Goal: Transaction & Acquisition: Book appointment/travel/reservation

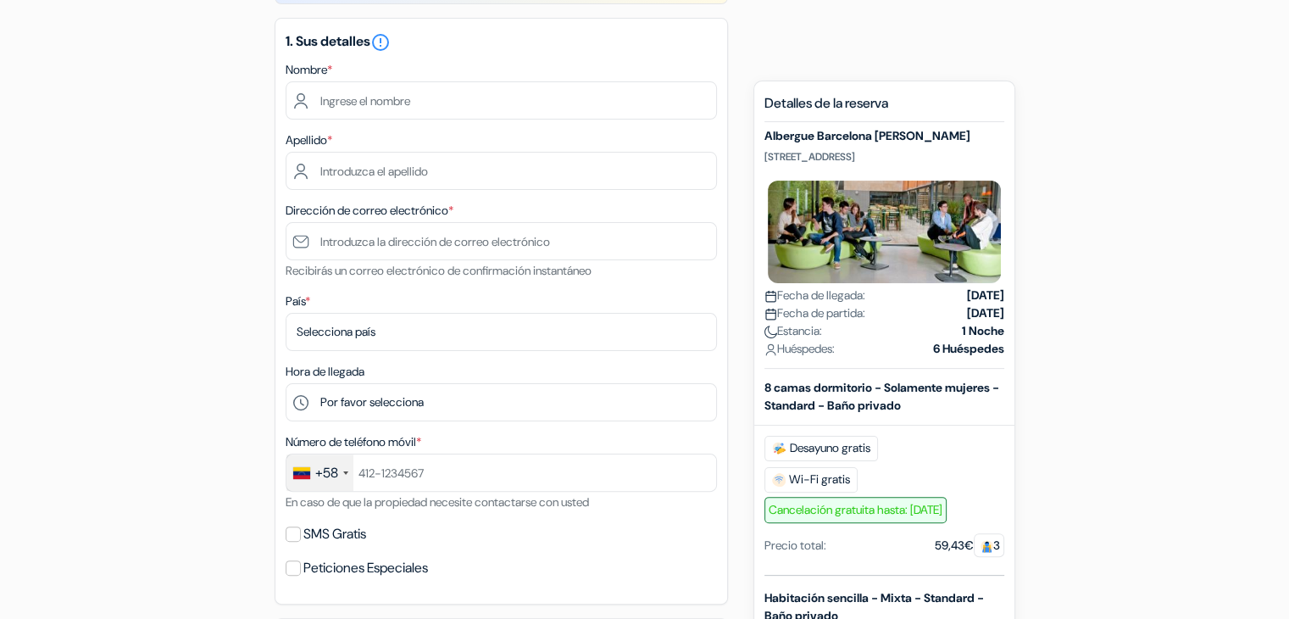
scroll to position [508, 0]
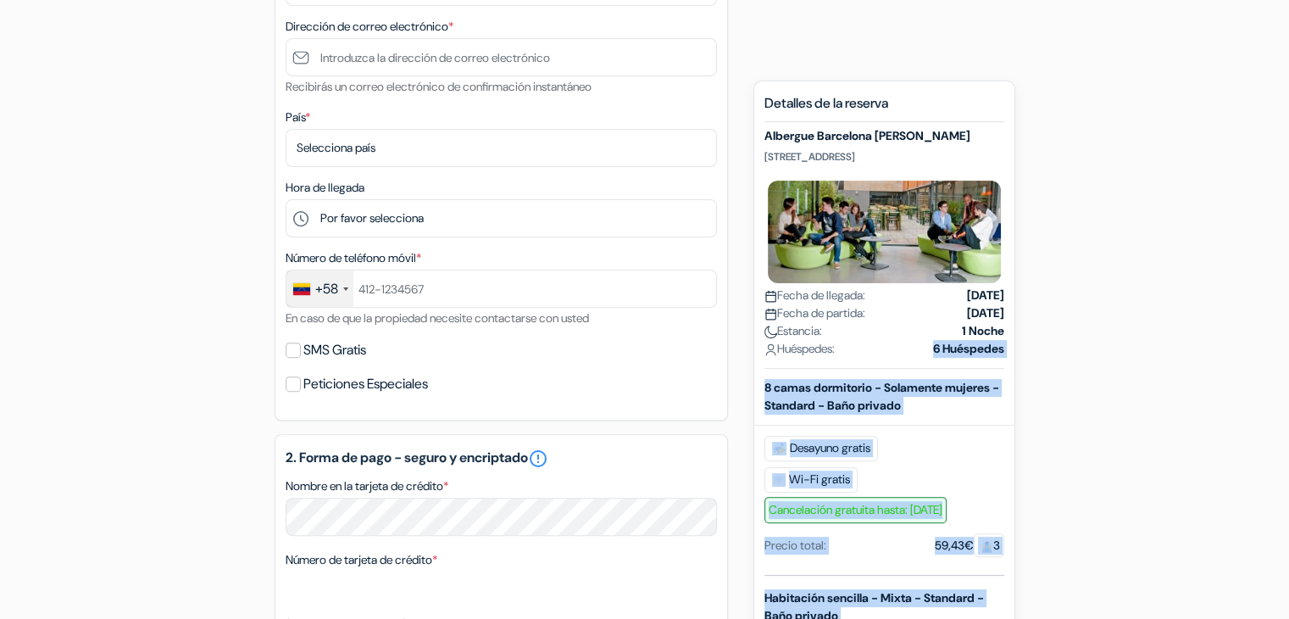
drag, startPoint x: 898, startPoint y: 351, endPoint x: 1102, endPoint y: 352, distance: 203.4
click at [1102, 352] on div "add_box Albergue Barcelona [PERSON_NAME] [STREET_ADDRESS] Detalles del Alojamie…" at bounding box center [645, 433] width 1118 height 1353
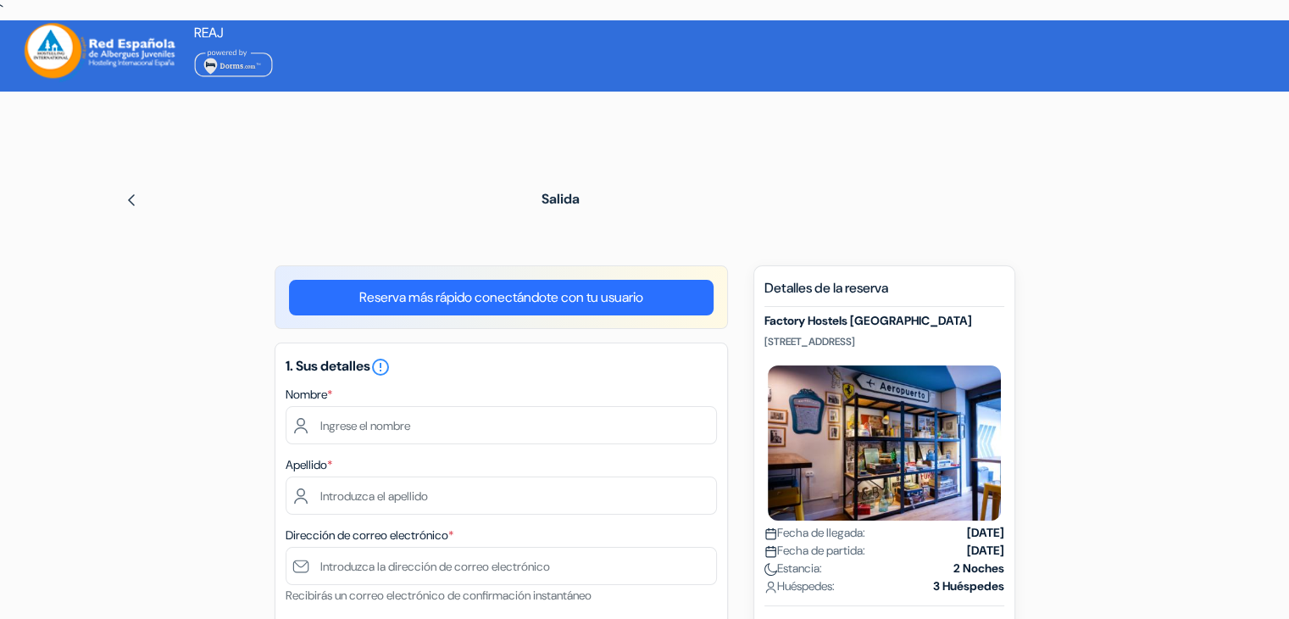
drag, startPoint x: 0, startPoint y: 0, endPoint x: 186, endPoint y: 270, distance: 327.9
click at [530, 297] on link "Reserva más rápido conectándote con tu usuario" at bounding box center [501, 298] width 425 height 36
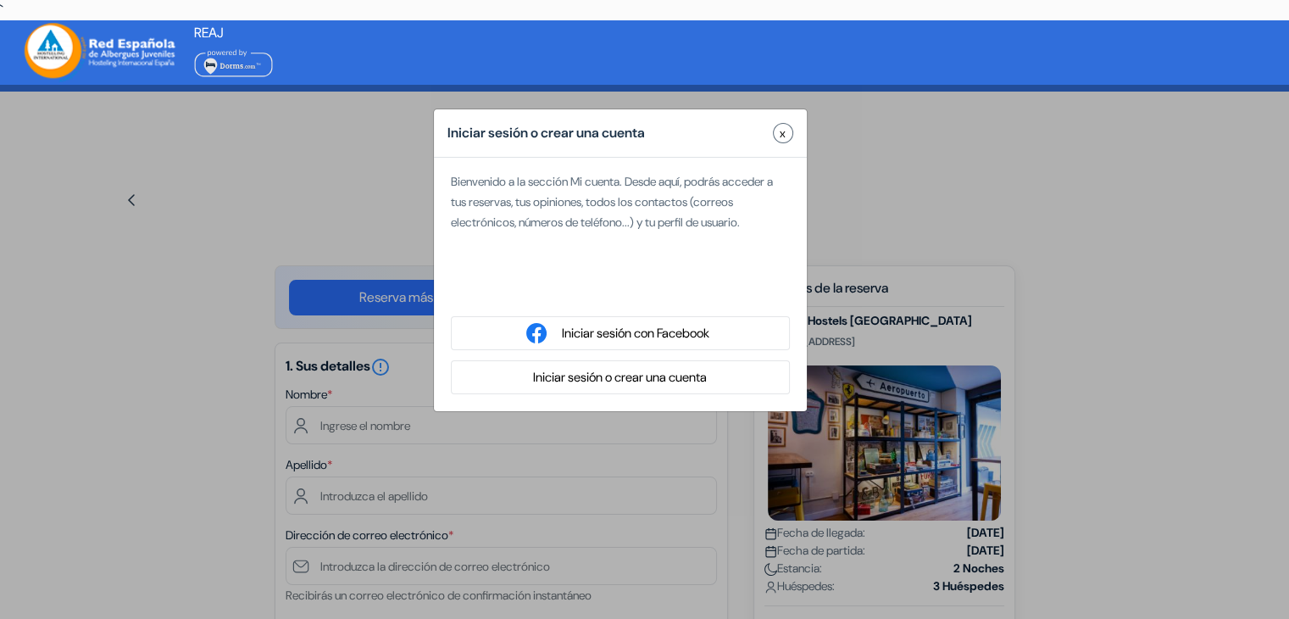
click at [780, 138] on span "x" at bounding box center [783, 134] width 6 height 18
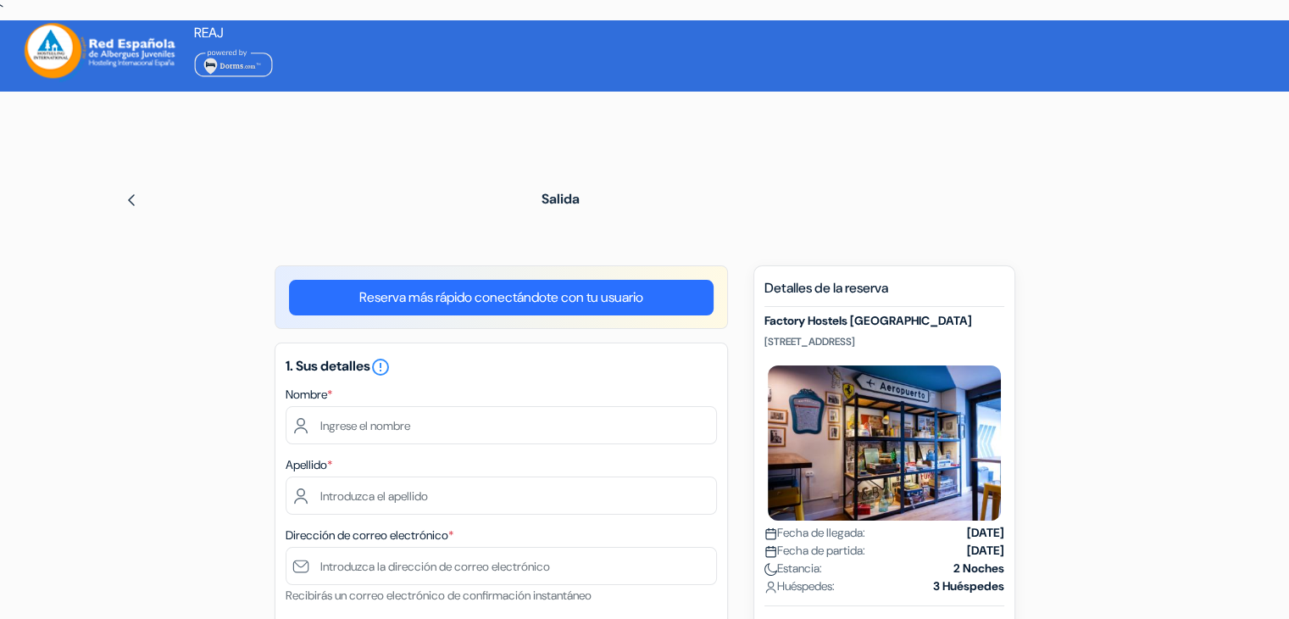
click at [542, 303] on link "Reserva más rápido conectándote con tu usuario" at bounding box center [501, 298] width 425 height 36
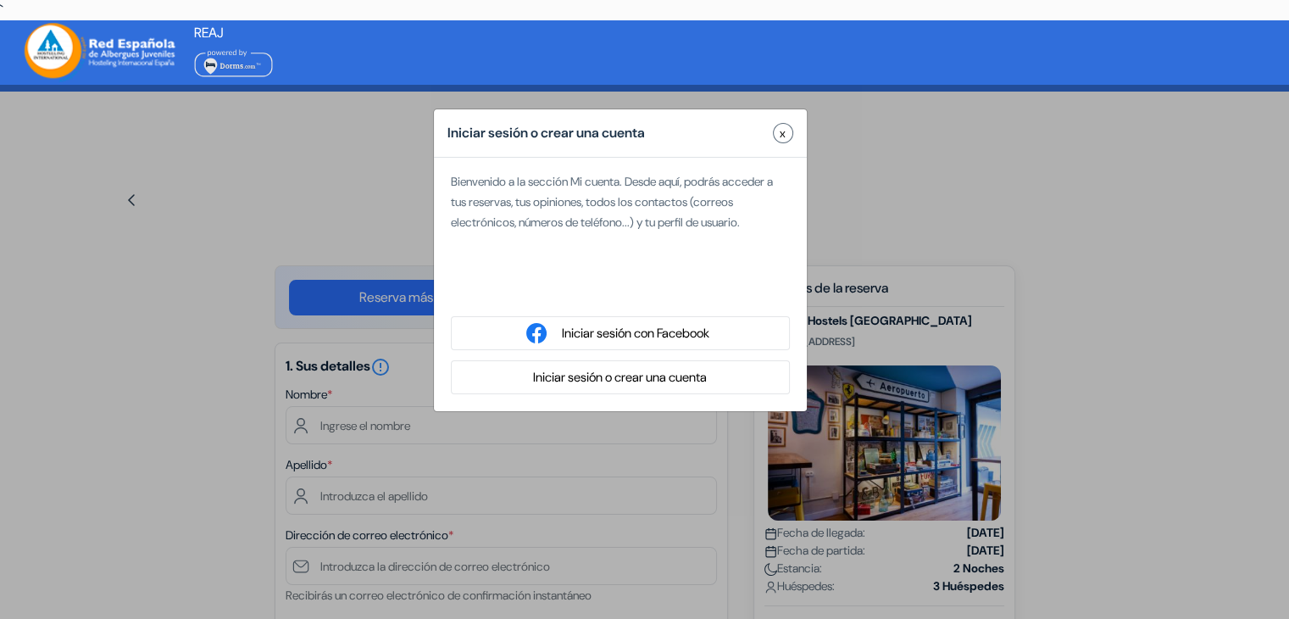
type input "[PERSON_NAME]"
type input "[EMAIL_ADDRESS][DOMAIN_NAME]"
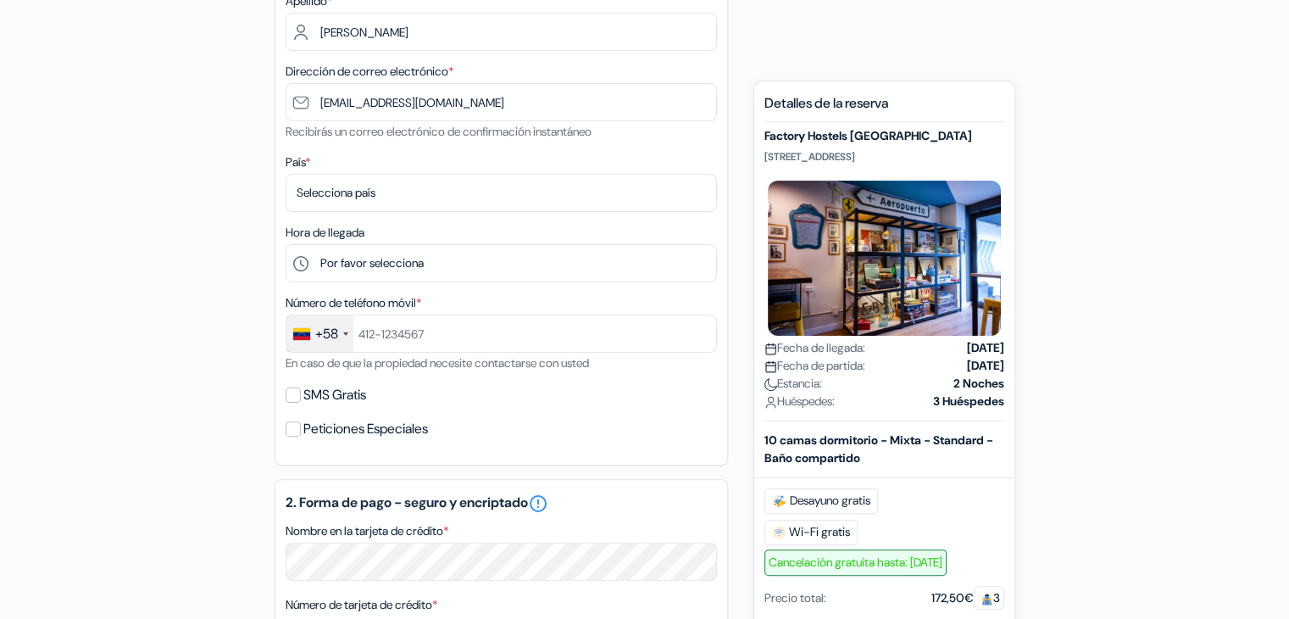
scroll to position [254, 0]
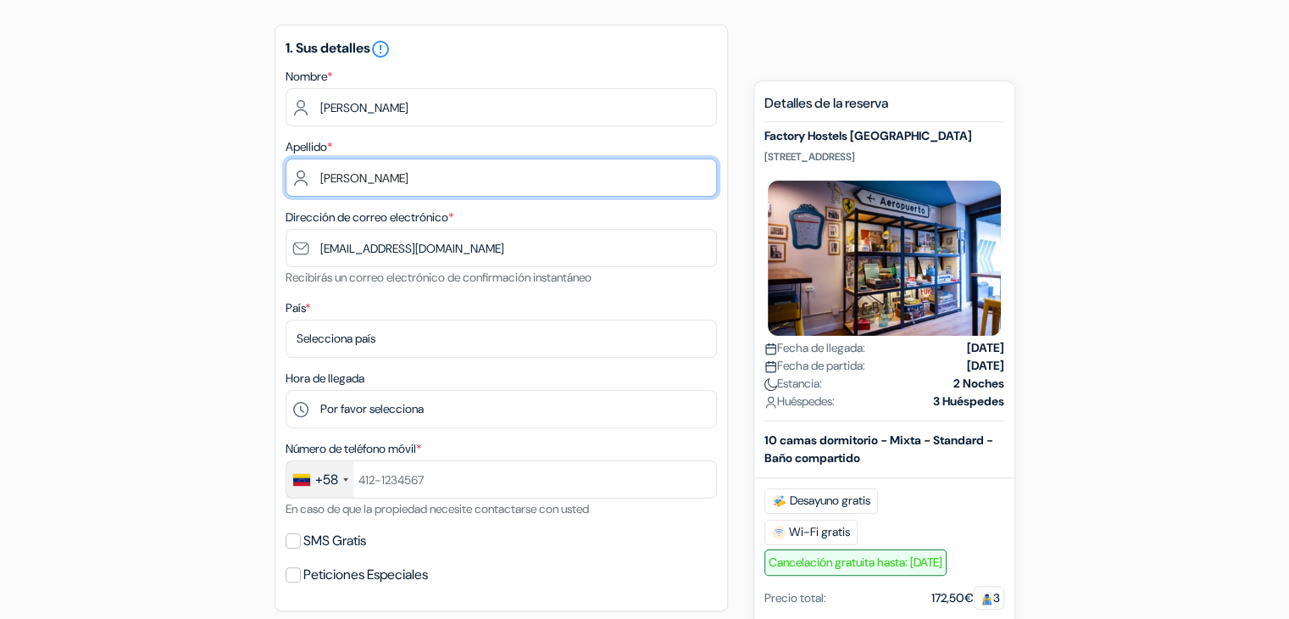
click at [398, 192] on input "[PERSON_NAME]" at bounding box center [501, 177] width 431 height 38
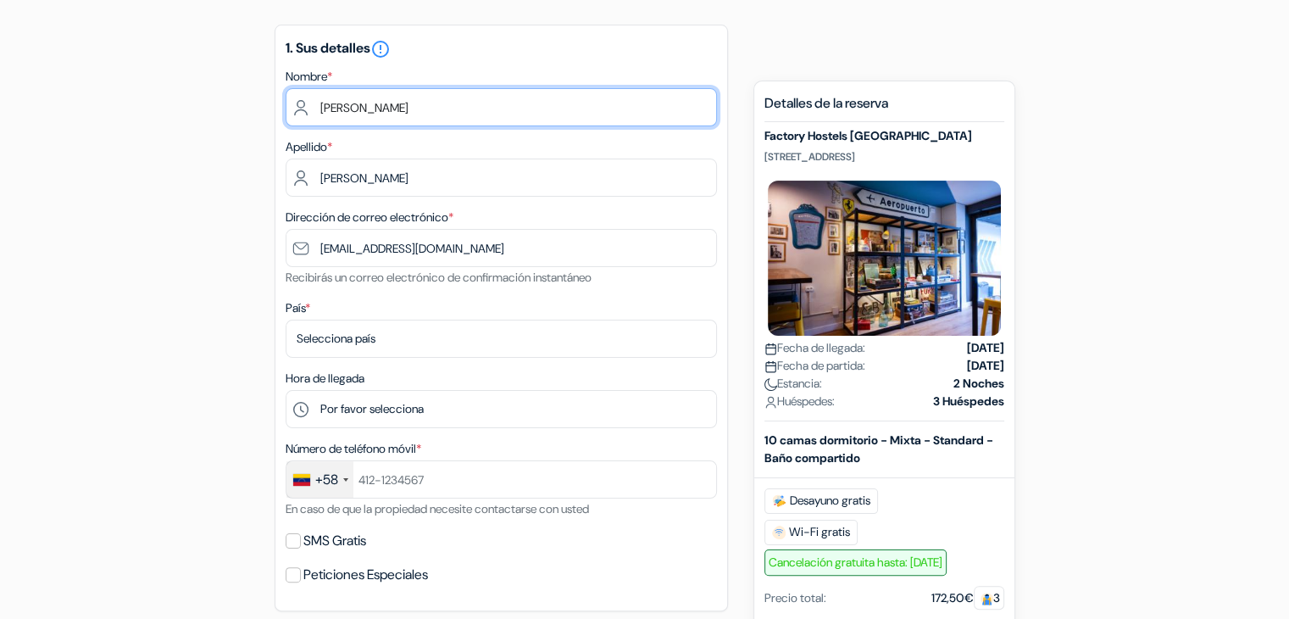
click at [405, 121] on input "[PERSON_NAME]" at bounding box center [501, 107] width 431 height 38
type input "g"
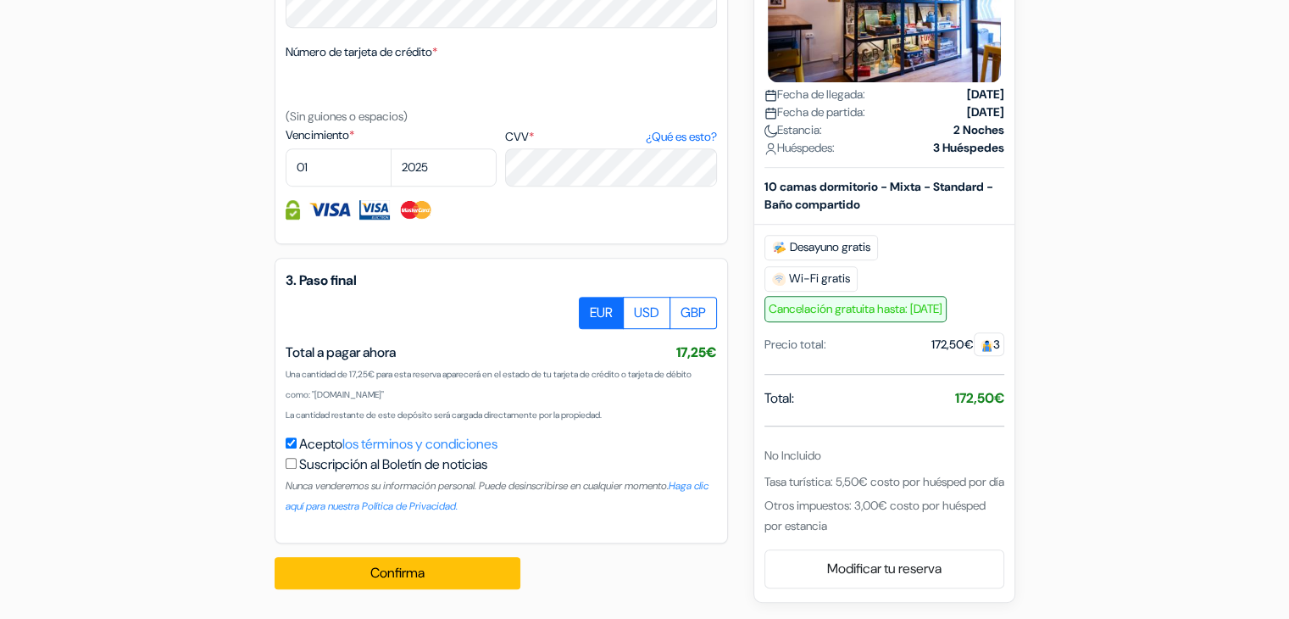
scroll to position [955, 0]
drag, startPoint x: 668, startPoint y: 352, endPoint x: 731, endPoint y: 340, distance: 64.8
click at [638, 307] on label "USD" at bounding box center [646, 312] width 47 height 32
click at [591, 307] on input "USD" at bounding box center [585, 301] width 11 height 11
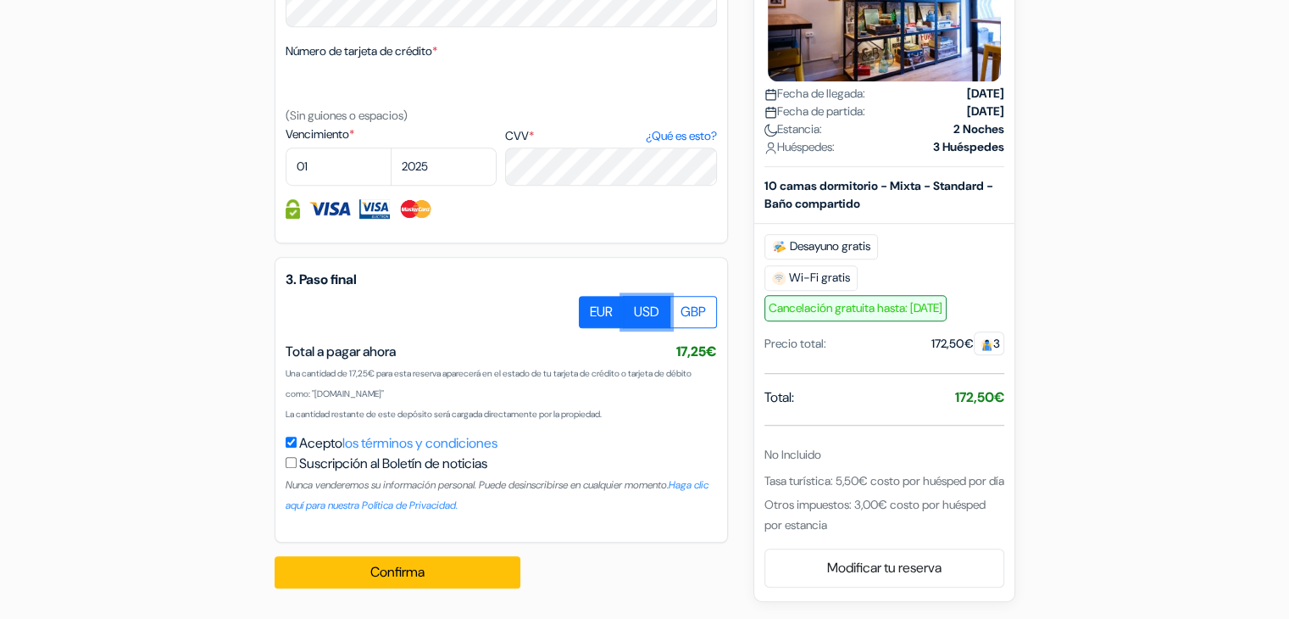
radio input "true"
drag, startPoint x: 604, startPoint y: 354, endPoint x: 656, endPoint y: 352, distance: 51.8
click at [656, 352] on div "Total a pagar ahora 17,25€ 19,97US$ (17,25€)" at bounding box center [501, 351] width 431 height 20
click at [690, 319] on label "GBP" at bounding box center [692, 312] width 47 height 32
click at [591, 307] on input "GBP" at bounding box center [585, 301] width 11 height 11
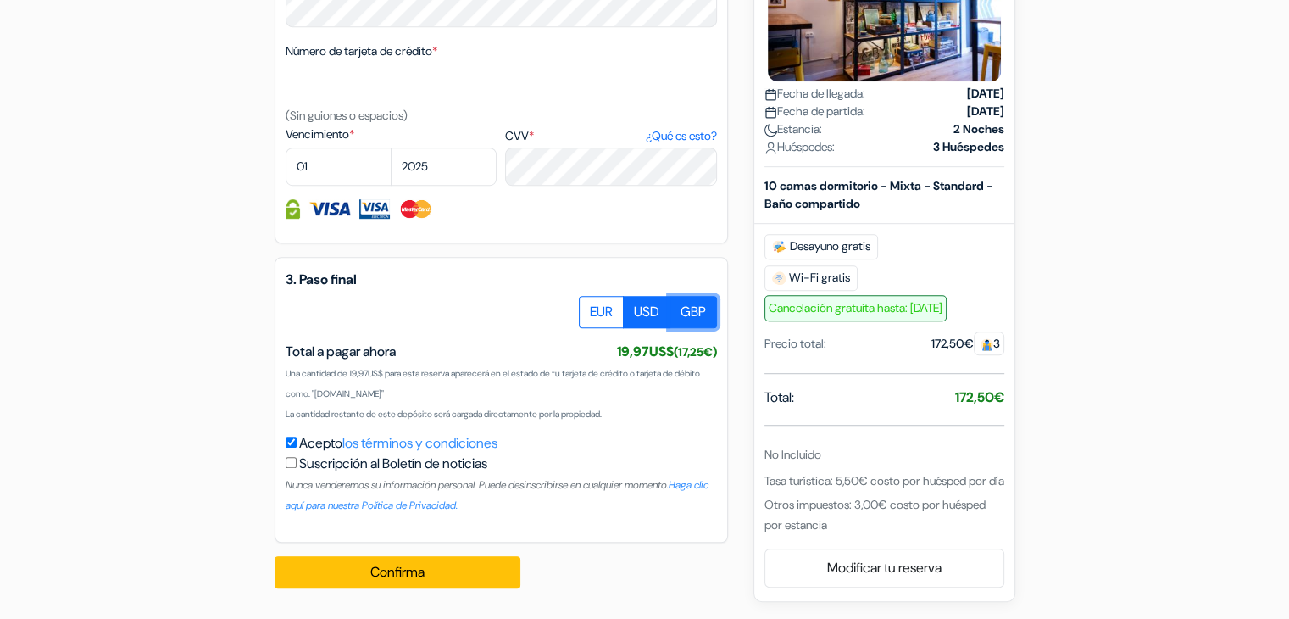
radio input "true"
click at [643, 308] on label "USD" at bounding box center [646, 312] width 47 height 32
click at [591, 307] on input "USD" at bounding box center [585, 301] width 11 height 11
radio input "true"
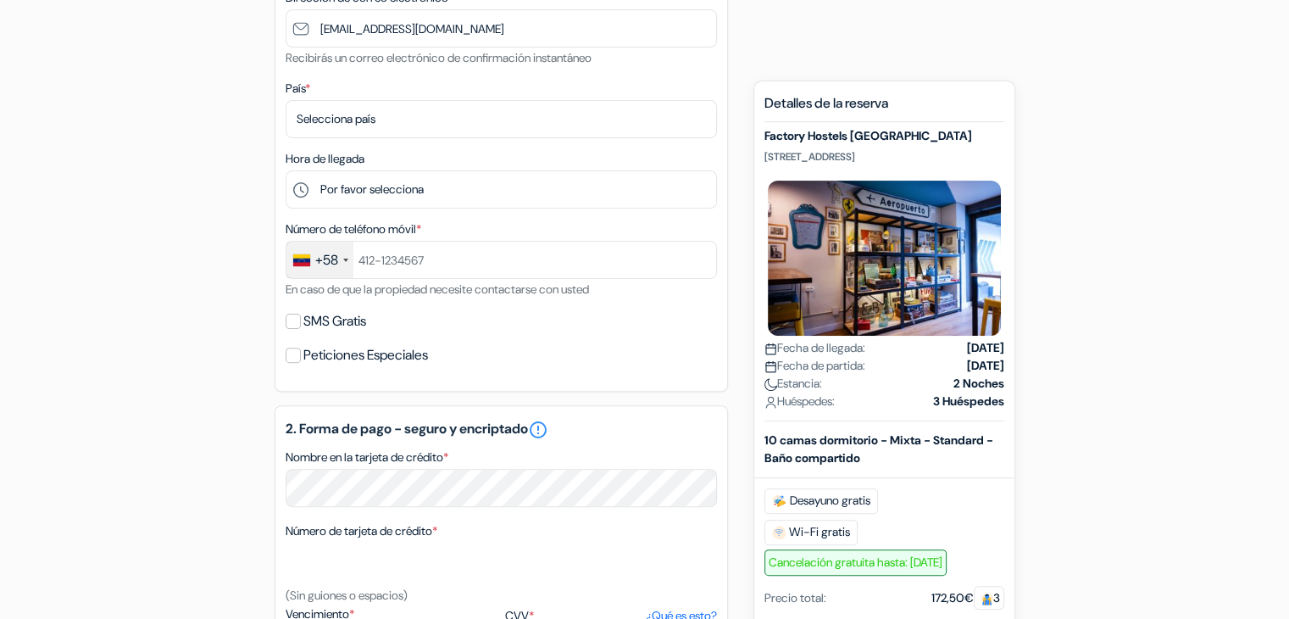
scroll to position [424, 0]
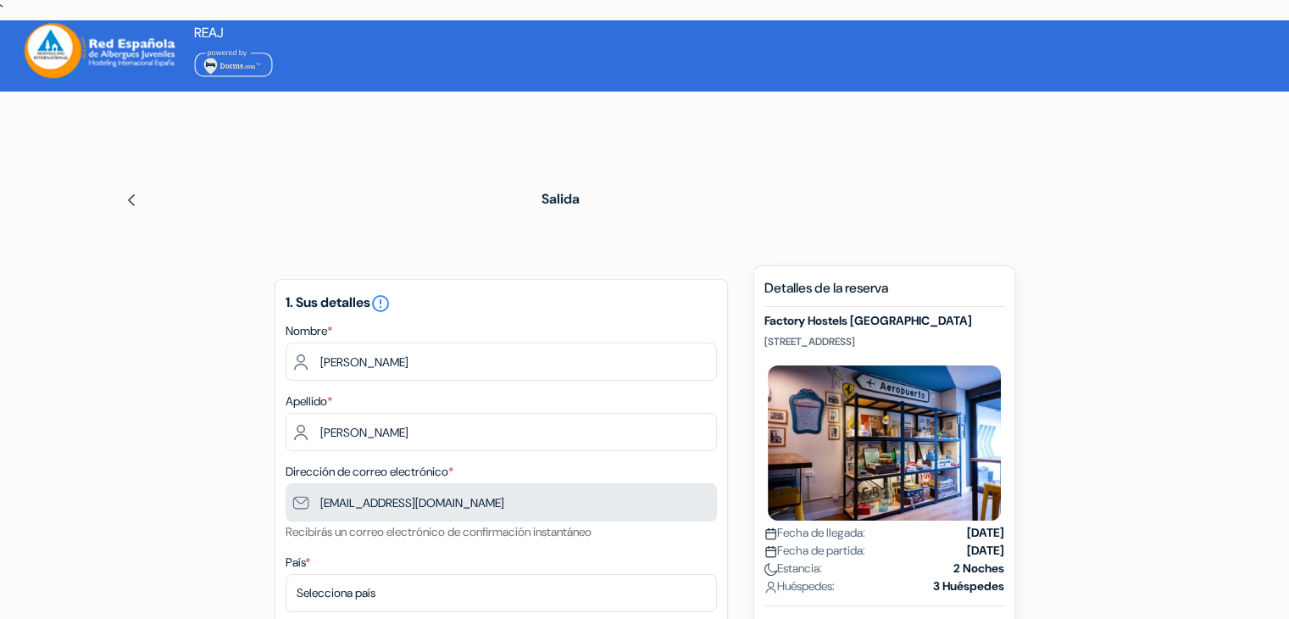
click at [376, 385] on div "1. Sus detalles error_outline Nombre * Gerard Apellido * Neuman Dirección de co…" at bounding box center [501, 572] width 453 height 586
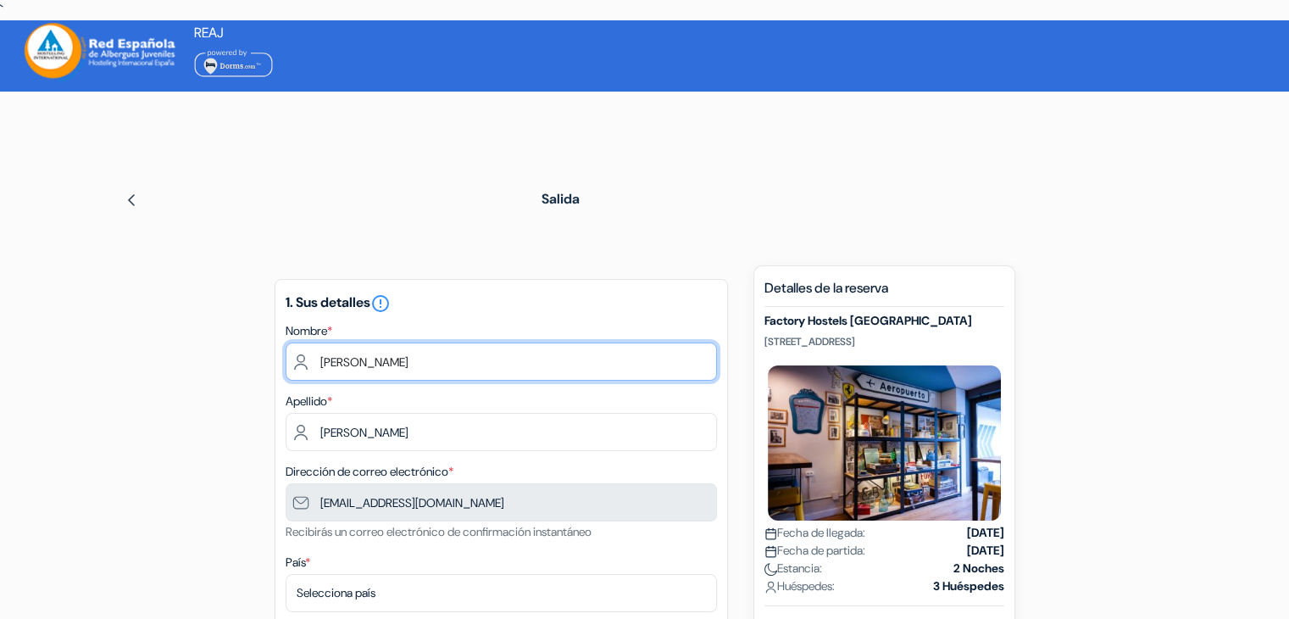
click at [375, 367] on input "Gerard" at bounding box center [501, 361] width 431 height 38
type input "María"
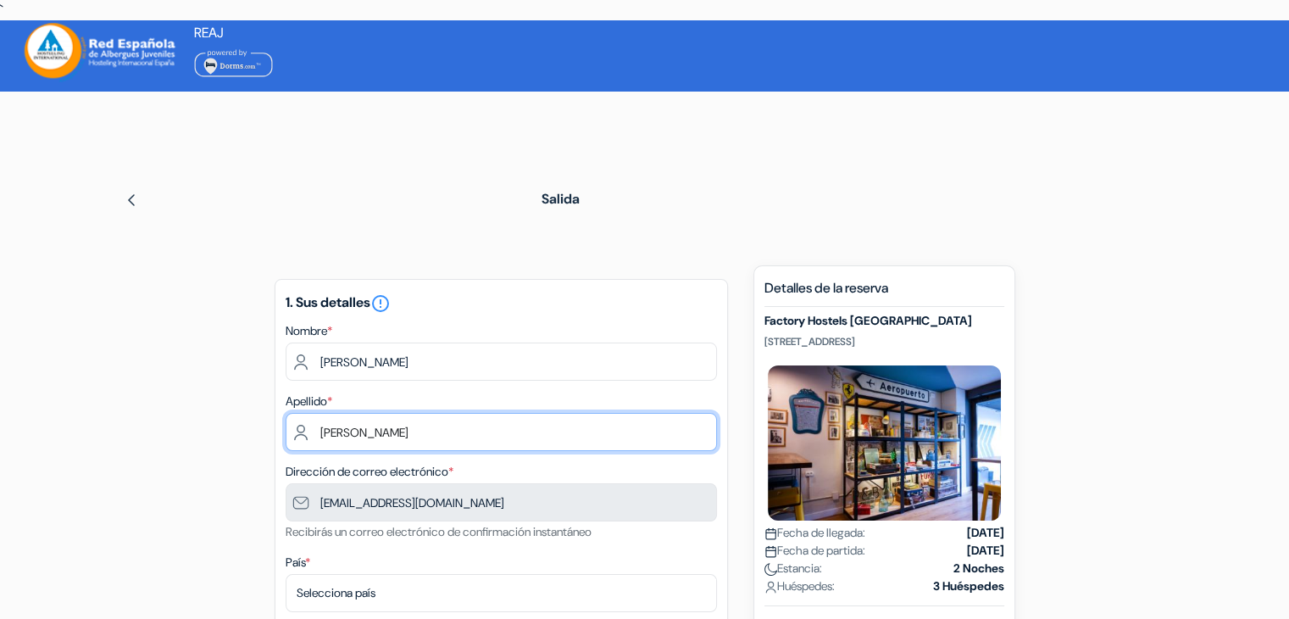
click at [394, 438] on input "Neuman" at bounding box center [501, 432] width 431 height 38
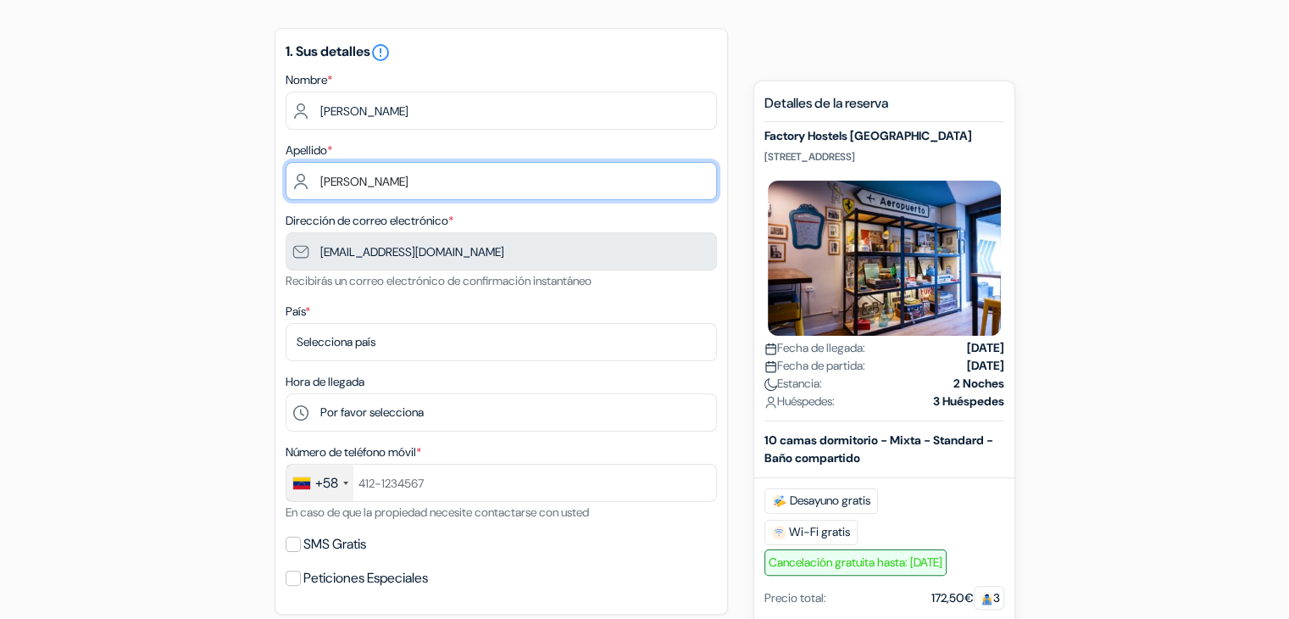
scroll to position [254, 0]
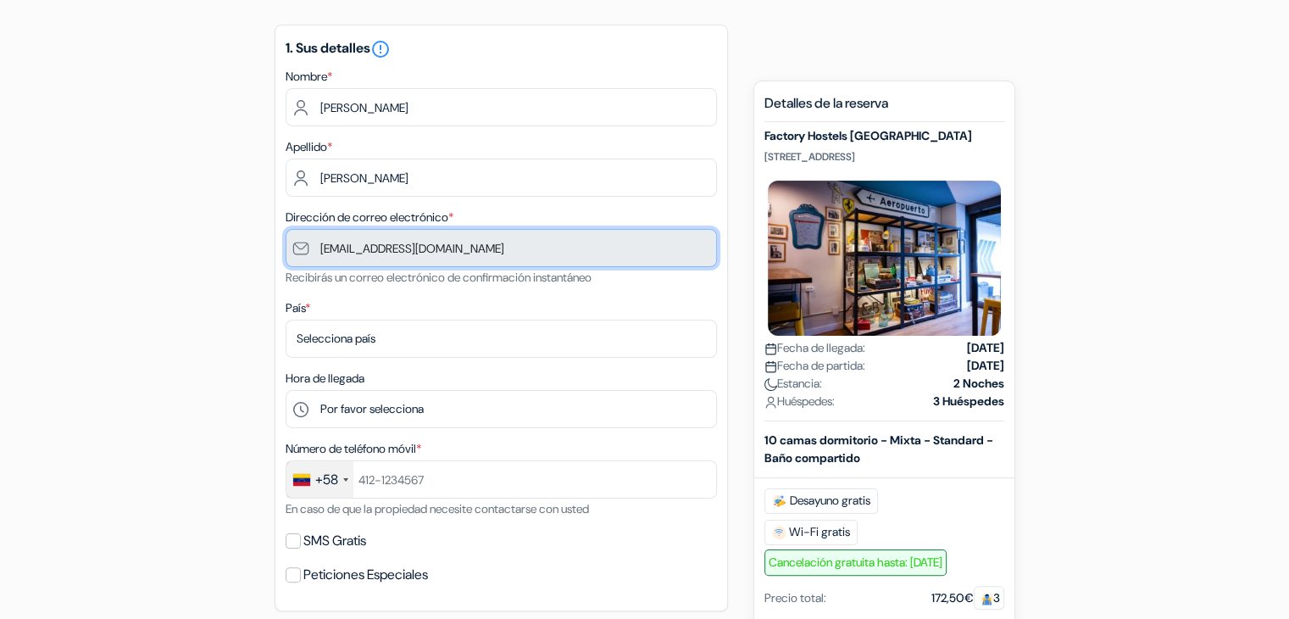
click at [322, 255] on input "g.neumaniassociats@gmail.com" at bounding box center [501, 248] width 431 height 38
click at [338, 248] on input "g.neumaniassociats@gmail.com" at bounding box center [501, 248] width 431 height 38
click at [329, 252] on input "g.neumaniassociats@gmail.com" at bounding box center [501, 248] width 431 height 38
click at [347, 246] on input "g.neumaniassociats@gmail.com" at bounding box center [501, 248] width 431 height 38
drag, startPoint x: 512, startPoint y: 252, endPoint x: 433, endPoint y: 252, distance: 78.8
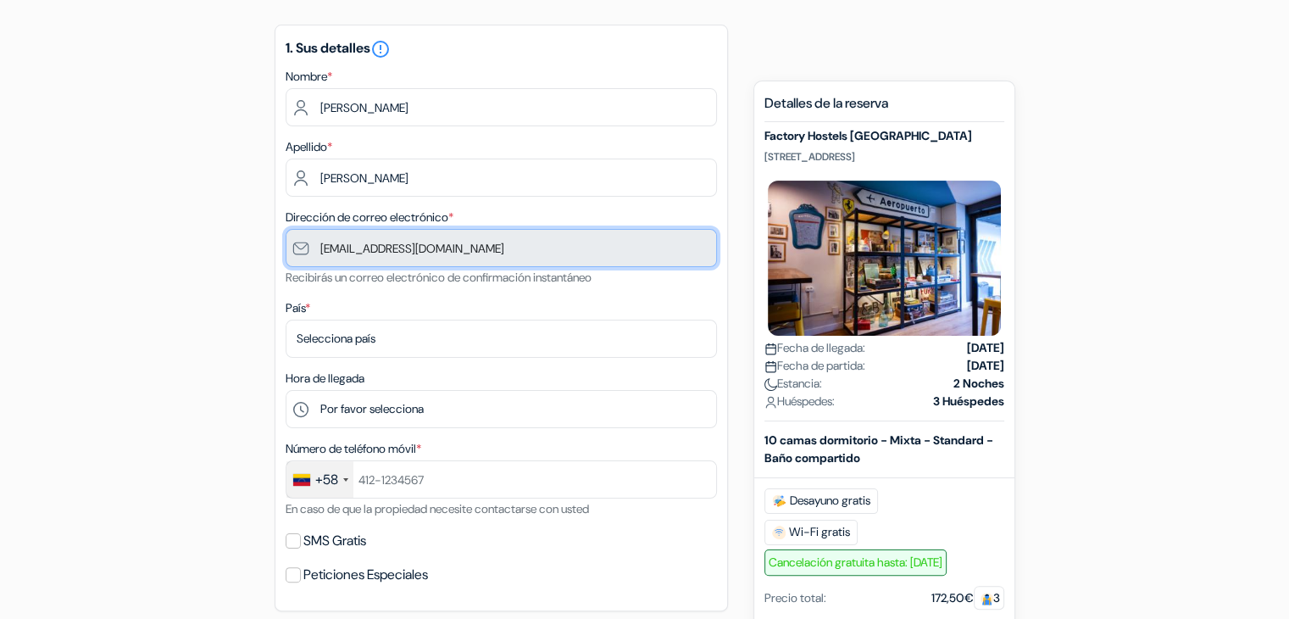
click at [433, 252] on input "g.neumaniassociats@gmail.com" at bounding box center [501, 248] width 431 height 38
click at [356, 253] on input "g.neumaniassociats@gmail.com" at bounding box center [501, 248] width 431 height 38
drag, startPoint x: 526, startPoint y: 244, endPoint x: 273, endPoint y: 269, distance: 254.5
click at [321, 256] on input "g.neumaniassociats@gmail.com" at bounding box center [501, 248] width 431 height 38
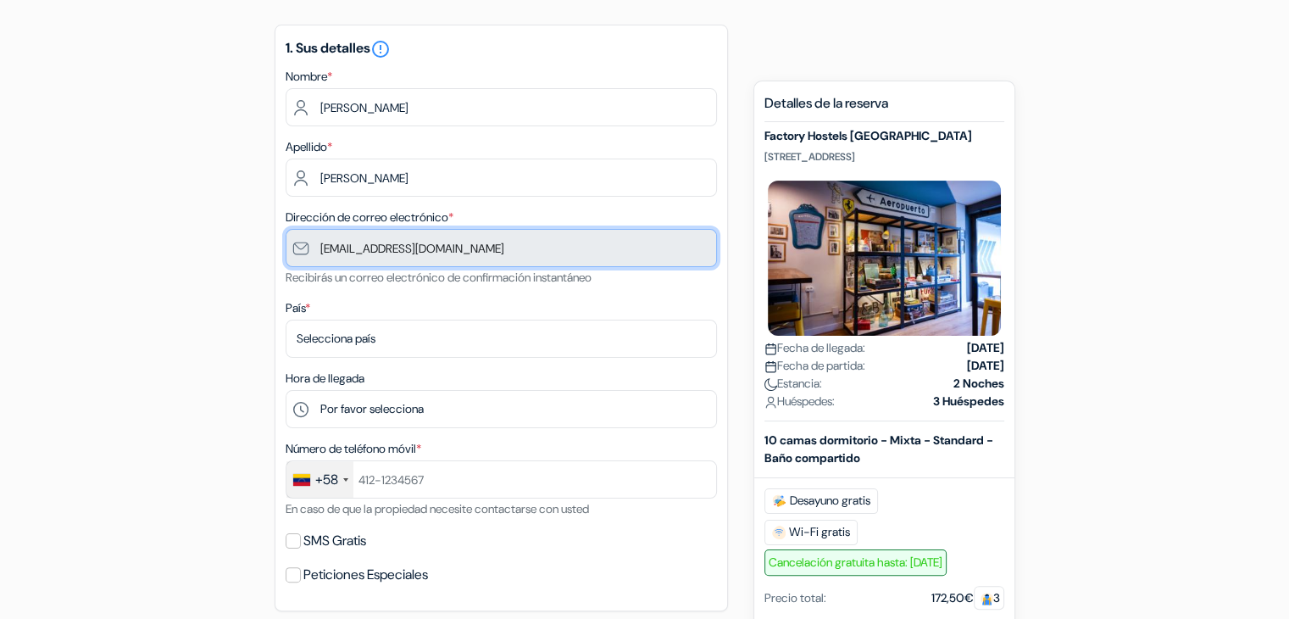
click at [448, 240] on input "g.neumaniassociats@gmail.com" at bounding box center [501, 248] width 431 height 38
click at [402, 255] on input "g.neumaniassociats@gmail.com" at bounding box center [501, 248] width 431 height 38
click at [365, 256] on input "g.neumaniassociats@gmail.com" at bounding box center [501, 248] width 431 height 38
click at [326, 256] on input "g.neumaniassociats@gmail.com" at bounding box center [501, 248] width 431 height 38
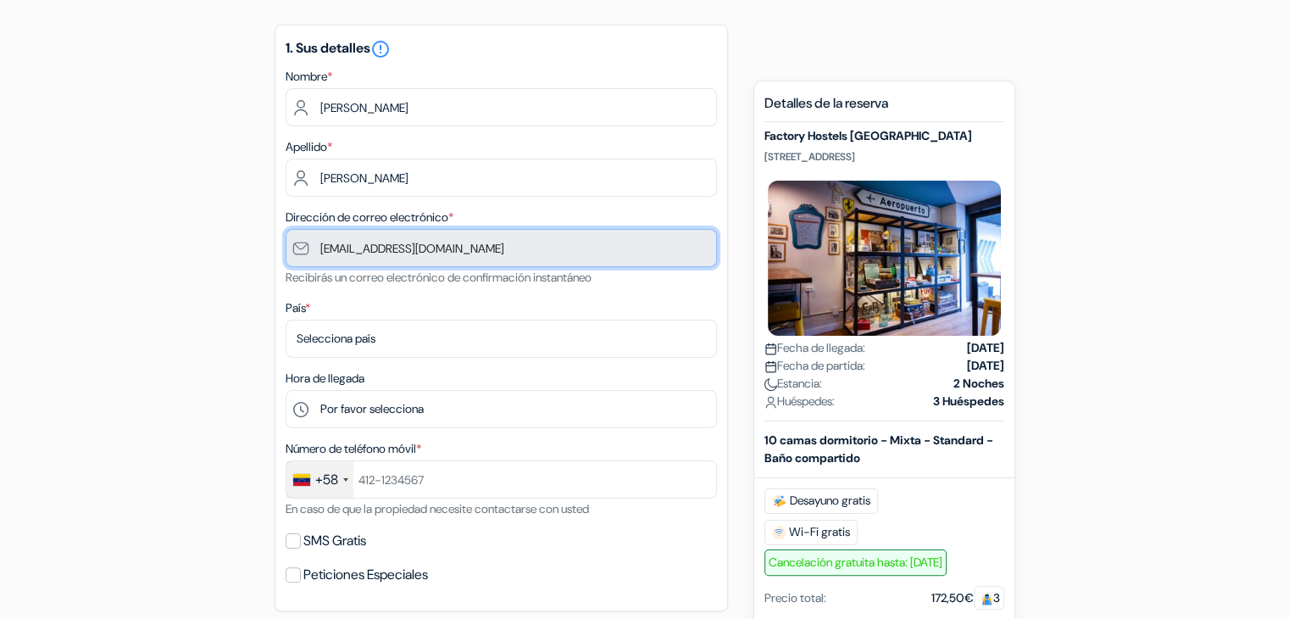
drag, startPoint x: 325, startPoint y: 251, endPoint x: 397, endPoint y: 250, distance: 71.2
click at [326, 251] on input "g.neumaniassociats@gmail.com" at bounding box center [501, 248] width 431 height 38
click at [360, 252] on input "g.neumaniassociats@gmail.com" at bounding box center [501, 248] width 431 height 38
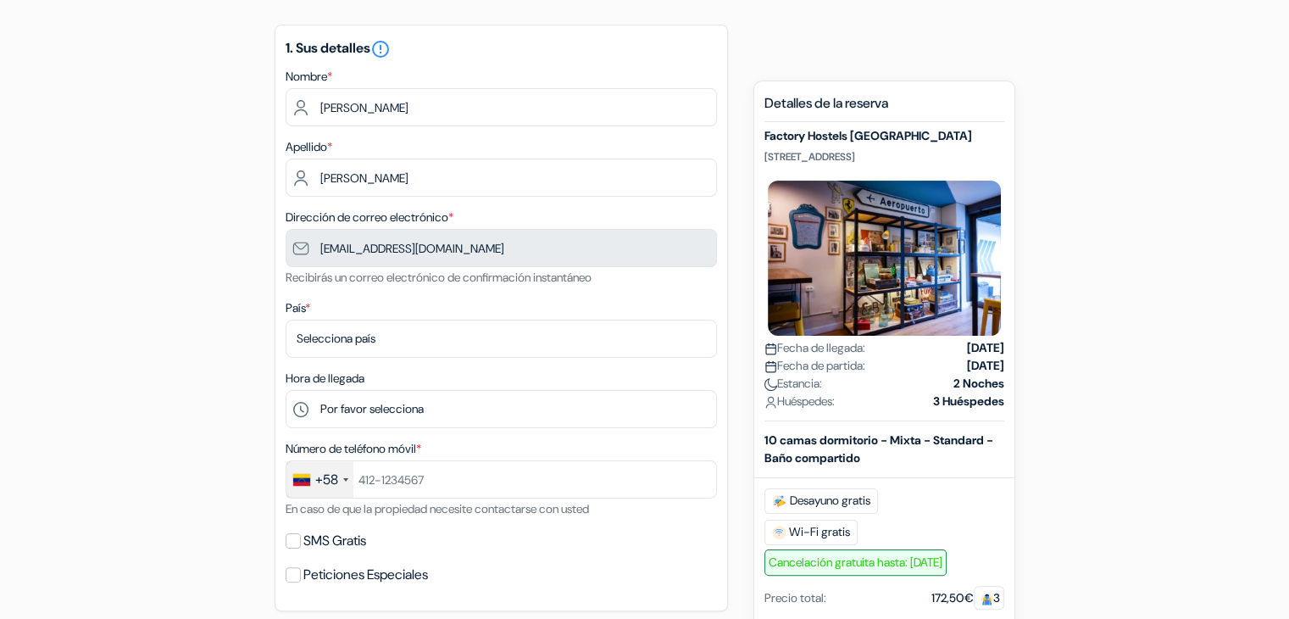
click at [598, 300] on div "País * Selecciona país Abjasia Afganistán Albania Alemania Andorra Angola Angui…" at bounding box center [501, 327] width 431 height 60
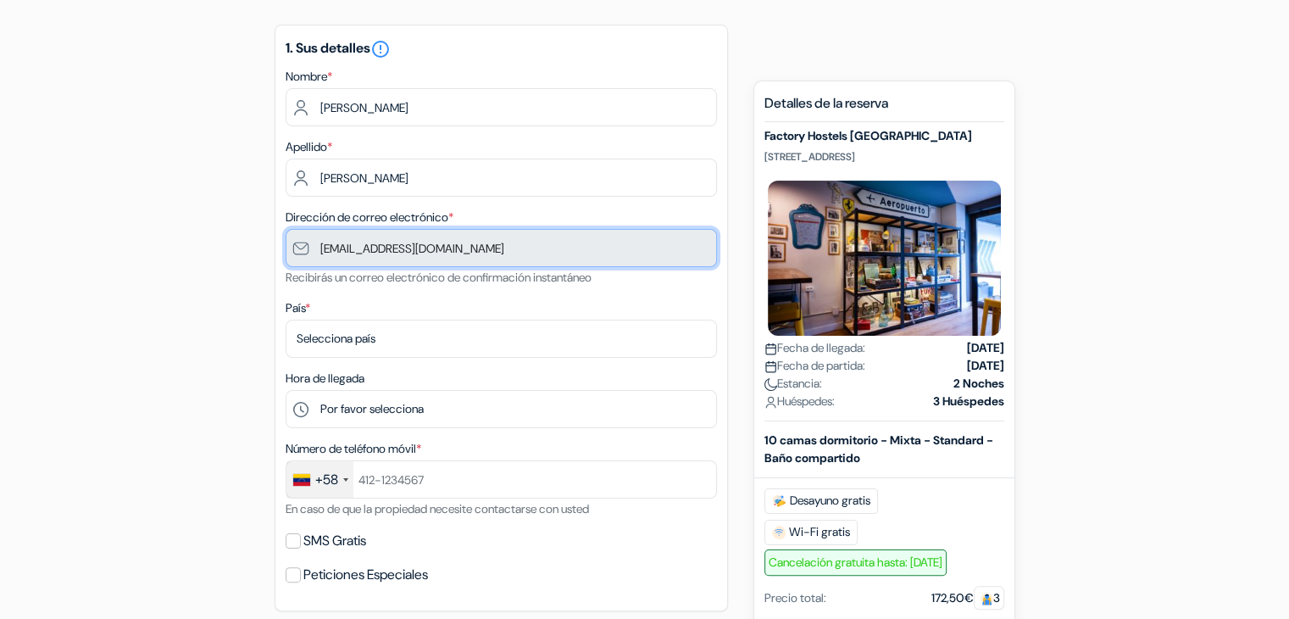
click at [465, 253] on input "g.neumaniassociats@gmail.com" at bounding box center [501, 248] width 431 height 38
click at [464, 262] on input "g.neumaniassociats@gmail.com" at bounding box center [501, 248] width 431 height 38
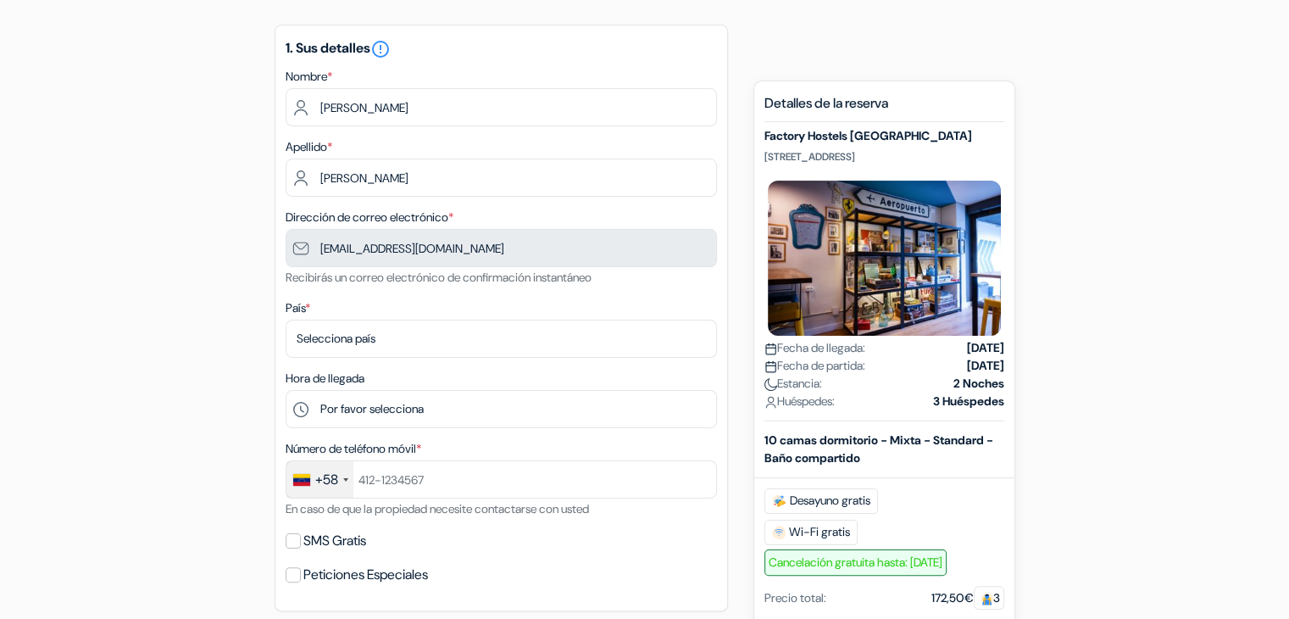
click at [415, 285] on small "Recibirás un correo electrónico de confirmación instantáneo" at bounding box center [439, 276] width 306 height 15
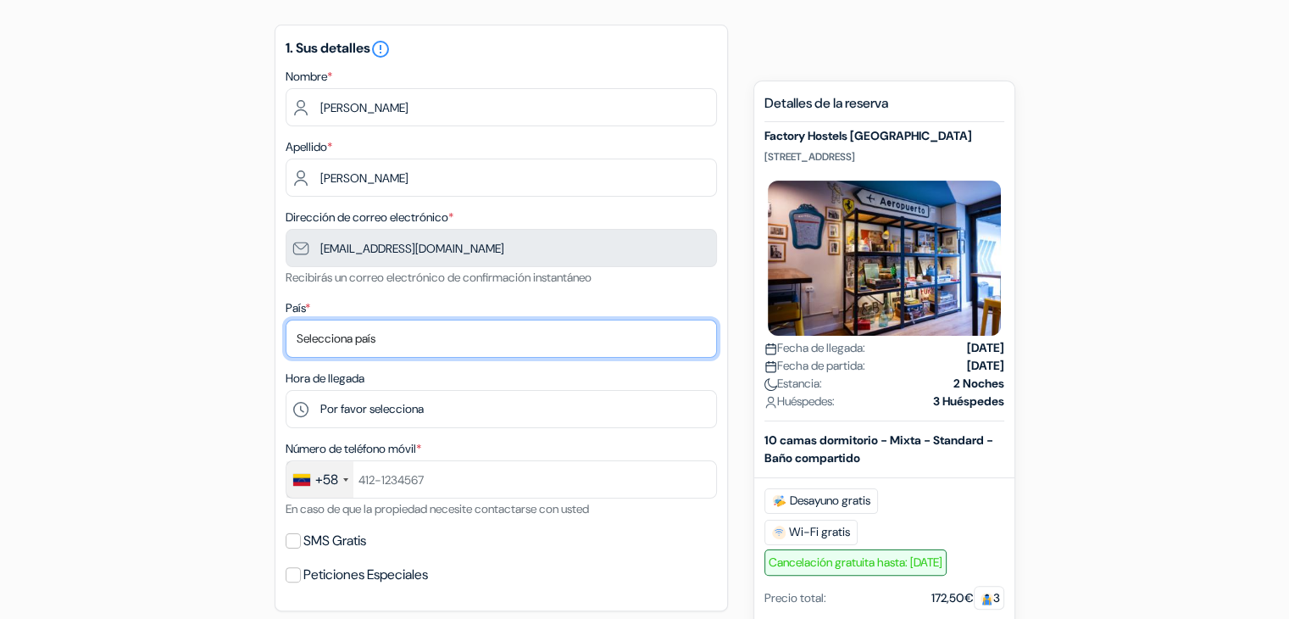
click at [369, 337] on select "Selecciona país Abjasia Afganistán Albania Alemania Andorra Angola Anguila Anti…" at bounding box center [501, 338] width 431 height 38
click at [383, 348] on select "Selecciona país Abjasia Afganistán Albania Alemania Andorra Angola Anguila Anti…" at bounding box center [501, 338] width 431 height 38
click at [380, 347] on select "Selecciona país Abjasia Afganistán Albania Alemania Andorra Angola Anguila Anti…" at bounding box center [501, 338] width 431 height 38
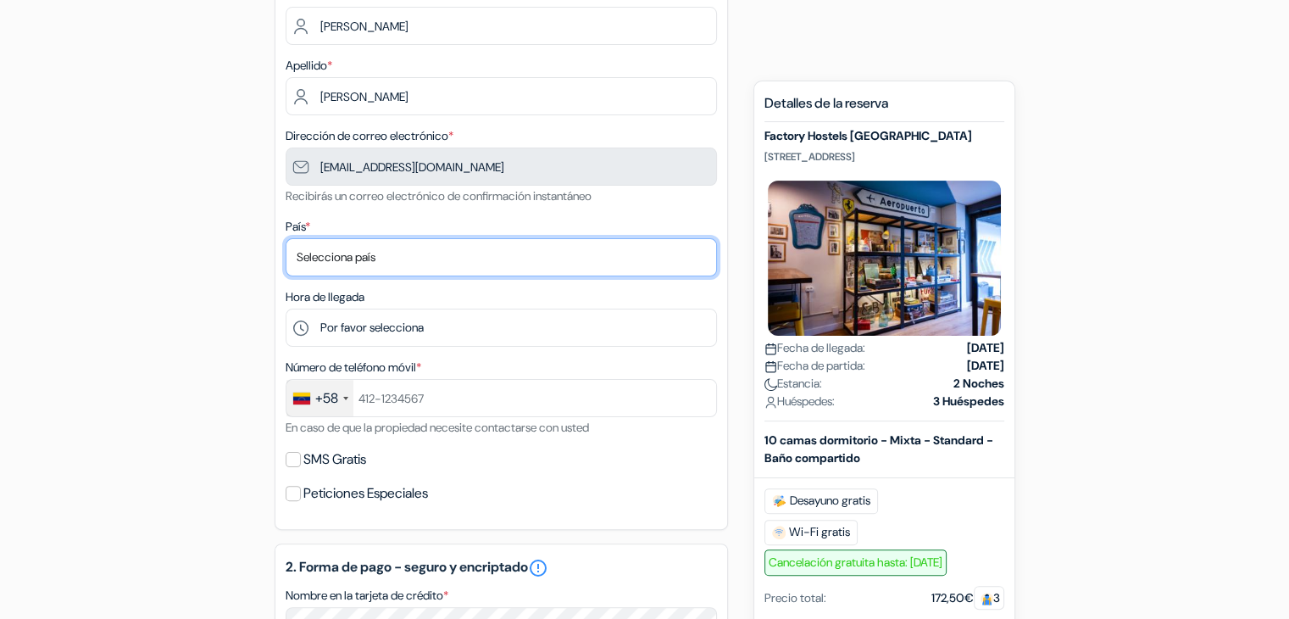
scroll to position [339, 0]
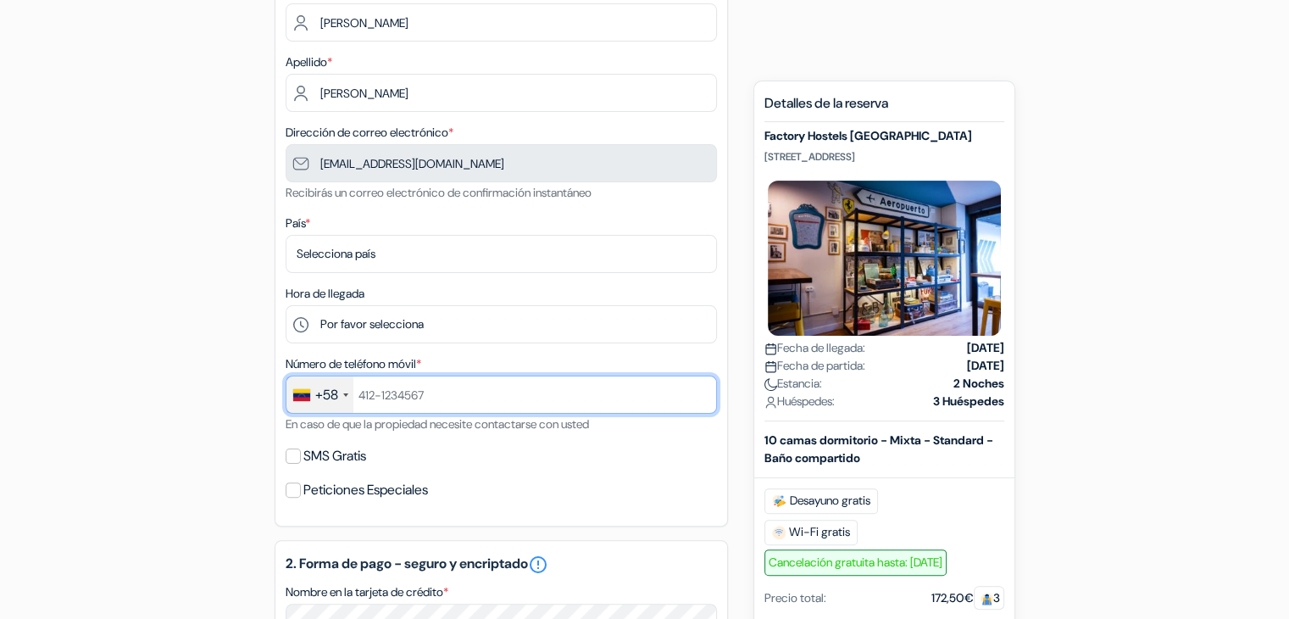
click at [495, 395] on input "text" at bounding box center [501, 394] width 431 height 38
click at [496, 394] on input "text" at bounding box center [501, 394] width 431 height 38
click at [497, 394] on input "text" at bounding box center [501, 394] width 431 height 38
type input "414 0622963"
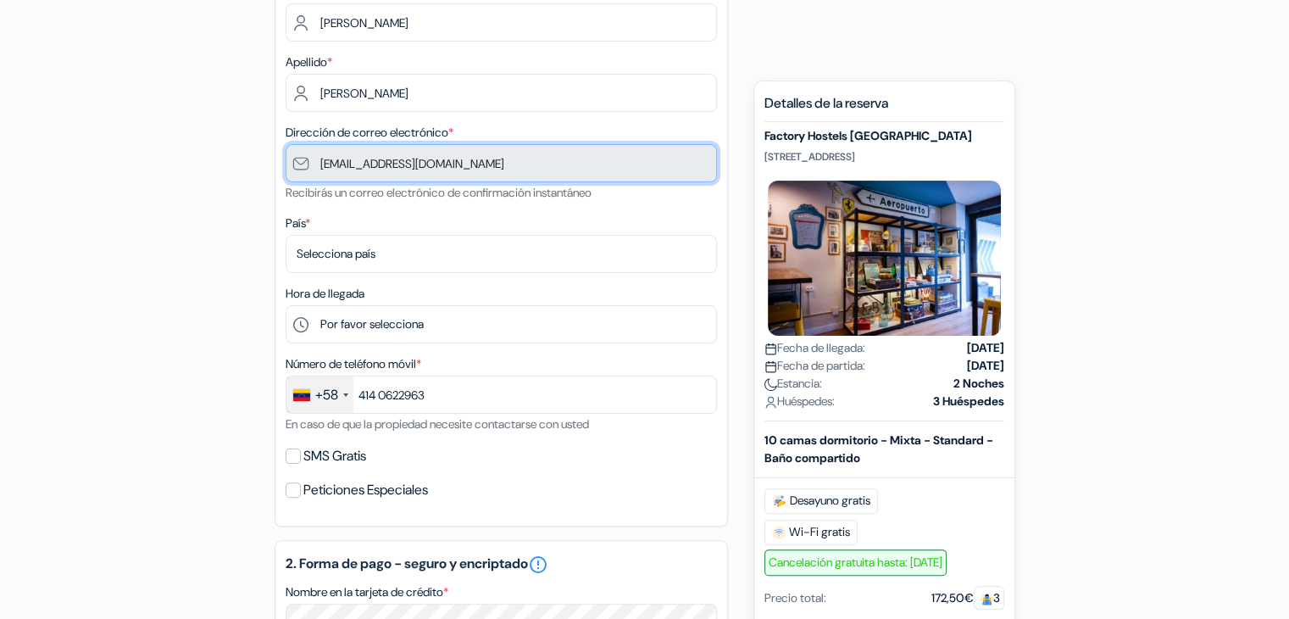
click at [411, 177] on input "g.neumaniassociats@gmail.com" at bounding box center [501, 163] width 431 height 38
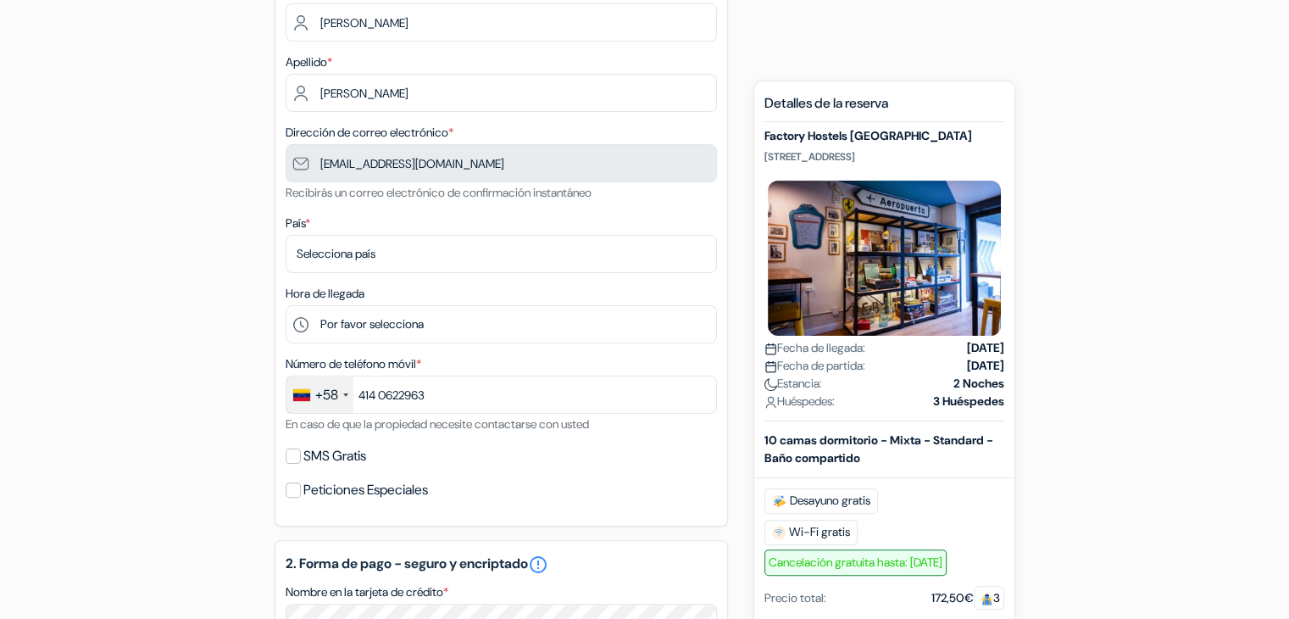
click at [436, 205] on div "1. Sus detalles error_outline Nombre * María Apellido * Neuman Dirección de cor…" at bounding box center [501, 233] width 453 height 586
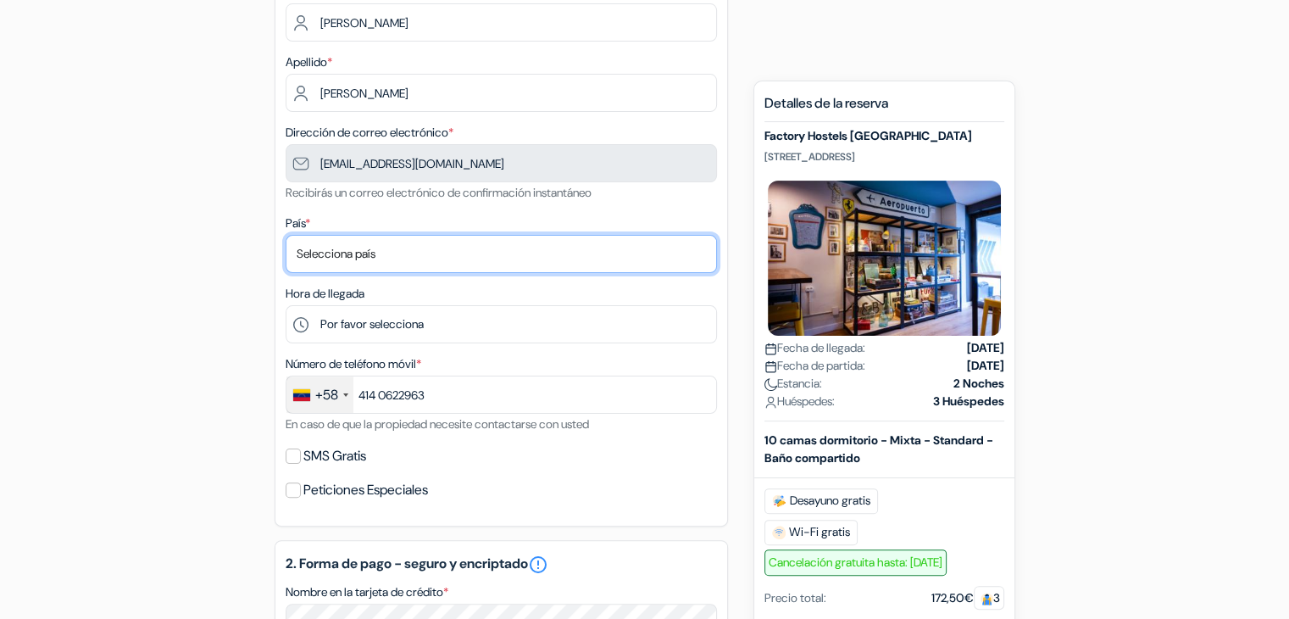
click at [373, 258] on select "Selecciona país Abjasia Afganistán Albania Alemania Andorra Angola Anguila Anti…" at bounding box center [501, 254] width 431 height 38
click at [369, 257] on select "Selecciona país Abjasia Afganistán Albania Alemania Andorra Angola Anguila Anti…" at bounding box center [501, 254] width 431 height 38
select select "230"
click at [286, 236] on select "Selecciona país Abjasia Afganistán Albania Alemania Andorra Angola Anguila Anti…" at bounding box center [501, 254] width 431 height 38
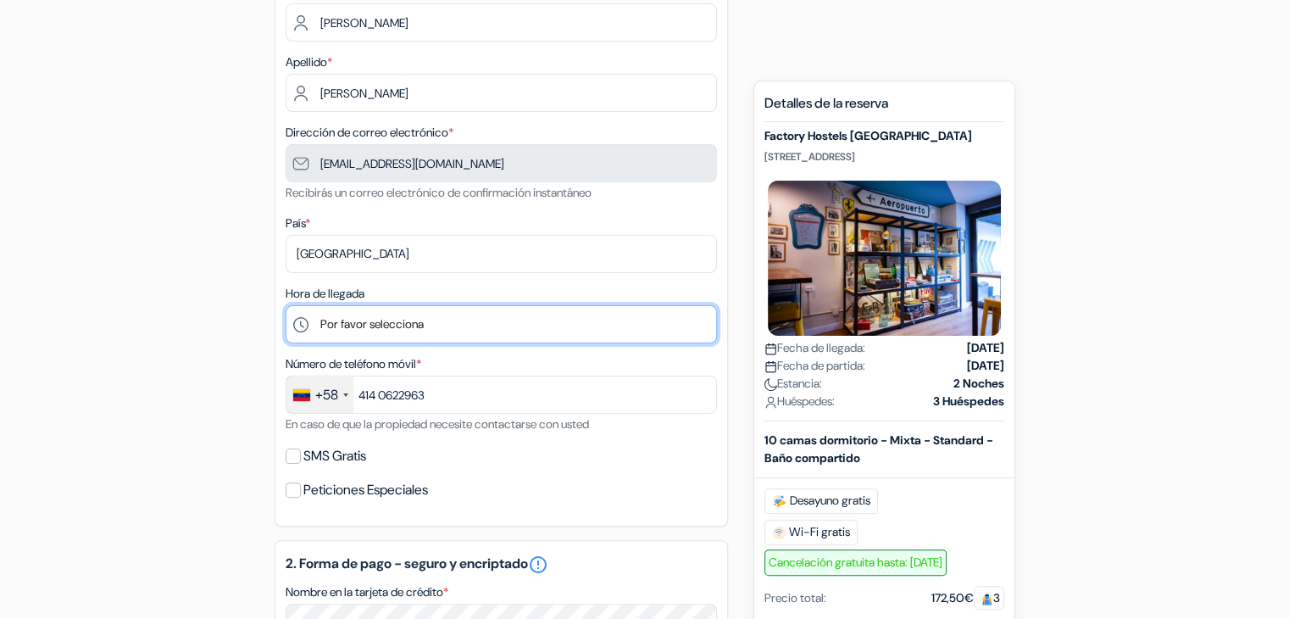
click at [396, 319] on select "Por favor selecciona 1:00 2:00 3:00 4:00 5:00 6:00 7:00 8:00 9:00 10:00 11:00 1…" at bounding box center [501, 324] width 431 height 38
click at [286, 306] on select "Por favor selecciona 1:00 2:00 3:00 4:00 5:00 6:00 7:00 8:00 9:00 10:00 11:00 1…" at bounding box center [501, 324] width 431 height 38
drag, startPoint x: 486, startPoint y: 316, endPoint x: 469, endPoint y: 323, distance: 17.5
click at [486, 316] on select "Por favor selecciona 1:00 2:00 3:00 4:00 5:00 6:00 7:00 8:00 9:00 10:00 11:00 1…" at bounding box center [501, 324] width 431 height 38
click at [286, 306] on select "Por favor selecciona 1:00 2:00 3:00 4:00 5:00 6:00 7:00 8:00 9:00 10:00 11:00 1…" at bounding box center [501, 324] width 431 height 38
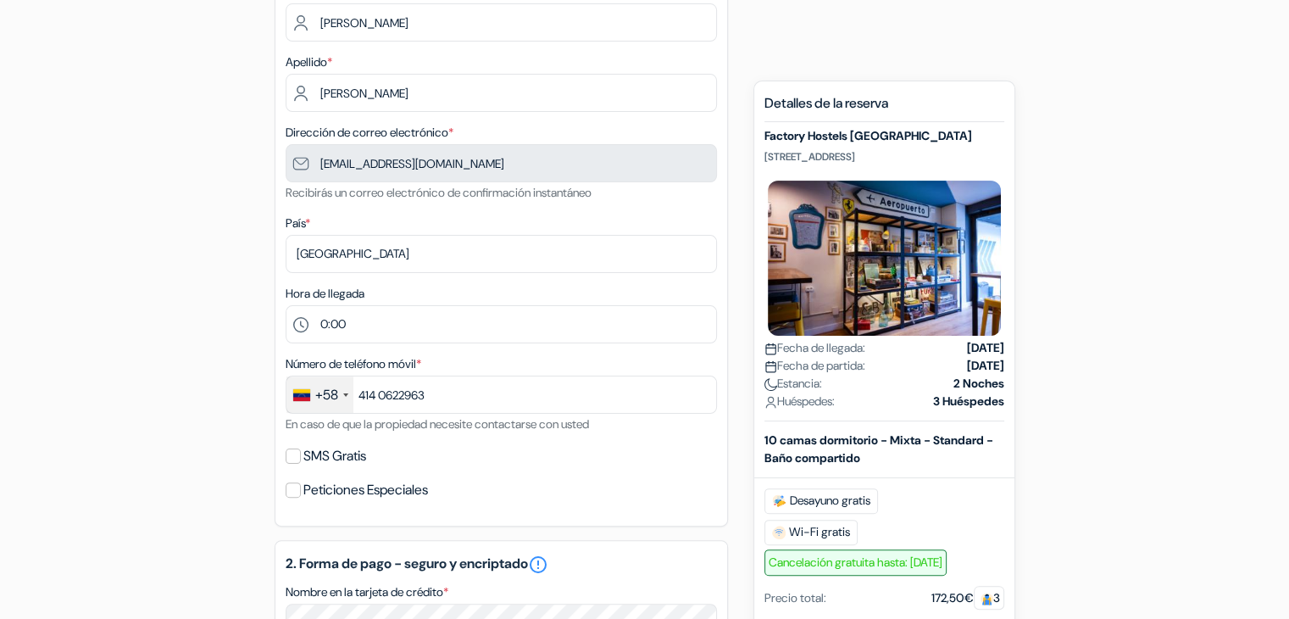
click at [436, 281] on div "1. Sus detalles error_outline Nombre * María Apellido * Neuman Dirección de cor…" at bounding box center [501, 233] width 453 height 586
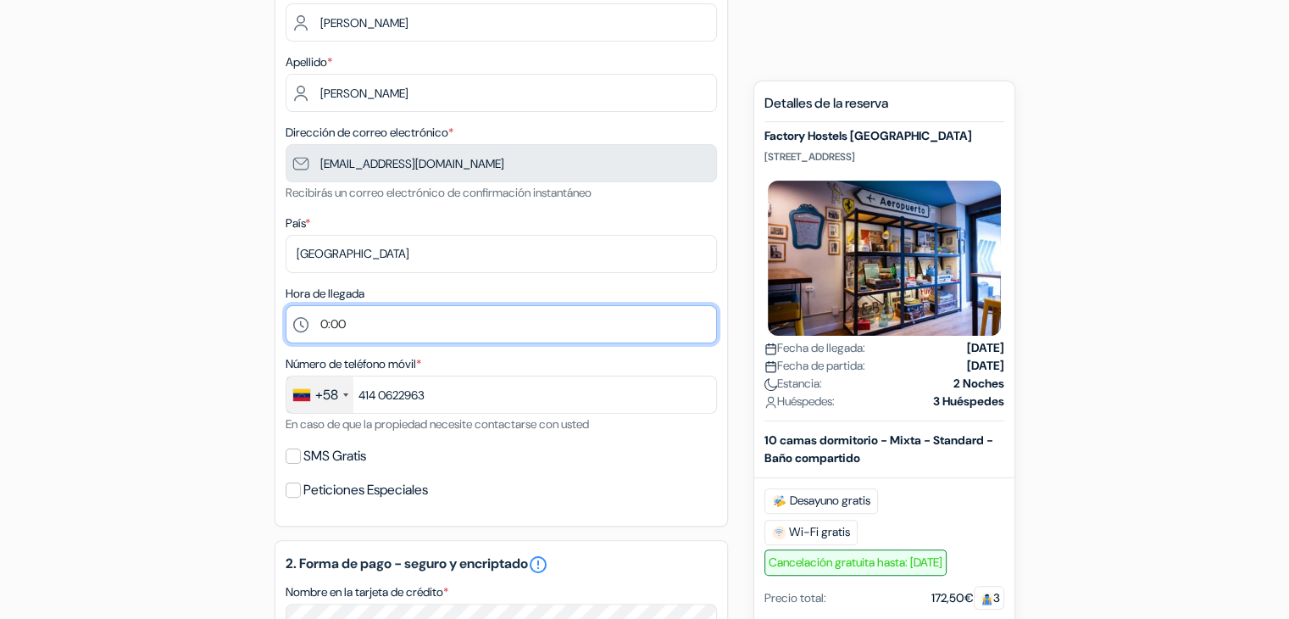
click at [410, 322] on select "Por favor selecciona 1:00 2:00 3:00 4:00 5:00 6:00 7:00 8:00 9:00 10:00 11:00 1…" at bounding box center [501, 324] width 431 height 38
click at [286, 306] on select "Por favor selecciona 1:00 2:00 3:00 4:00 5:00 6:00 7:00 8:00 9:00 10:00 11:00 1…" at bounding box center [501, 324] width 431 height 38
click at [369, 319] on select "Por favor selecciona 1:00 2:00 3:00 4:00 5:00 6:00 7:00 8:00 9:00 10:00 11:00 1…" at bounding box center [501, 324] width 431 height 38
click at [286, 306] on select "Por favor selecciona 1:00 2:00 3:00 4:00 5:00 6:00 7:00 8:00 9:00 10:00 11:00 1…" at bounding box center [501, 324] width 431 height 38
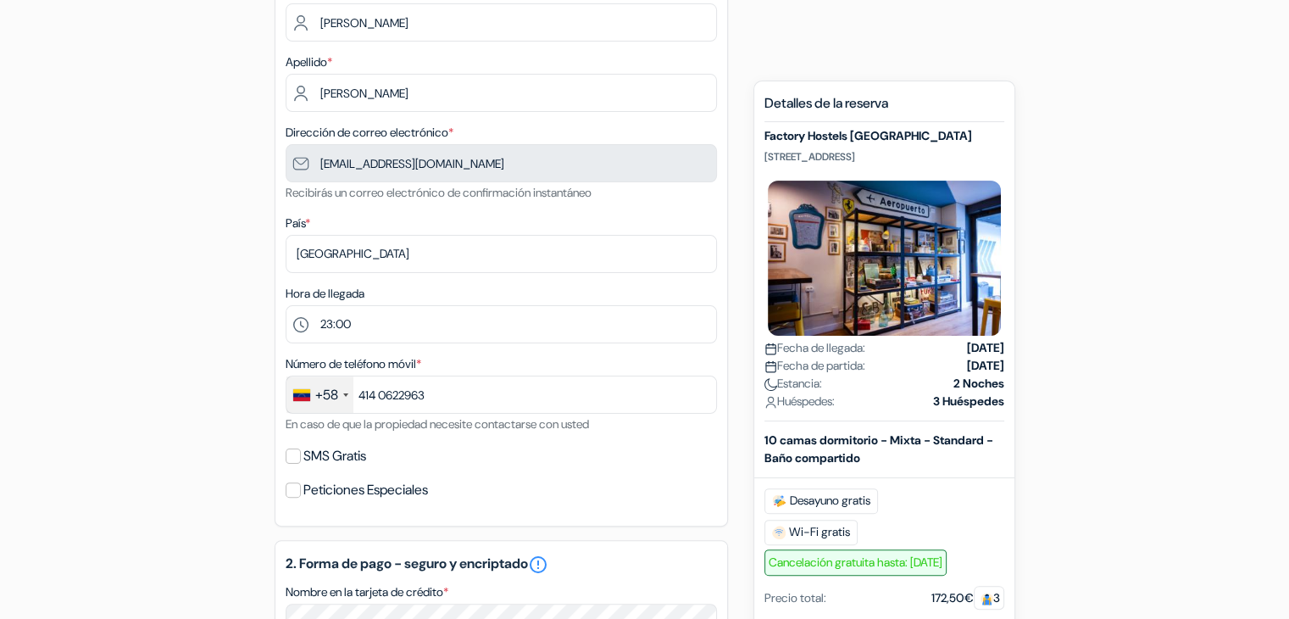
drag, startPoint x: 352, startPoint y: 353, endPoint x: 352, endPoint y: 341, distance: 11.9
click at [352, 353] on div "1. Sus detalles error_outline Nombre * María Apellido * Neuman Dirección de cor…" at bounding box center [501, 233] width 453 height 586
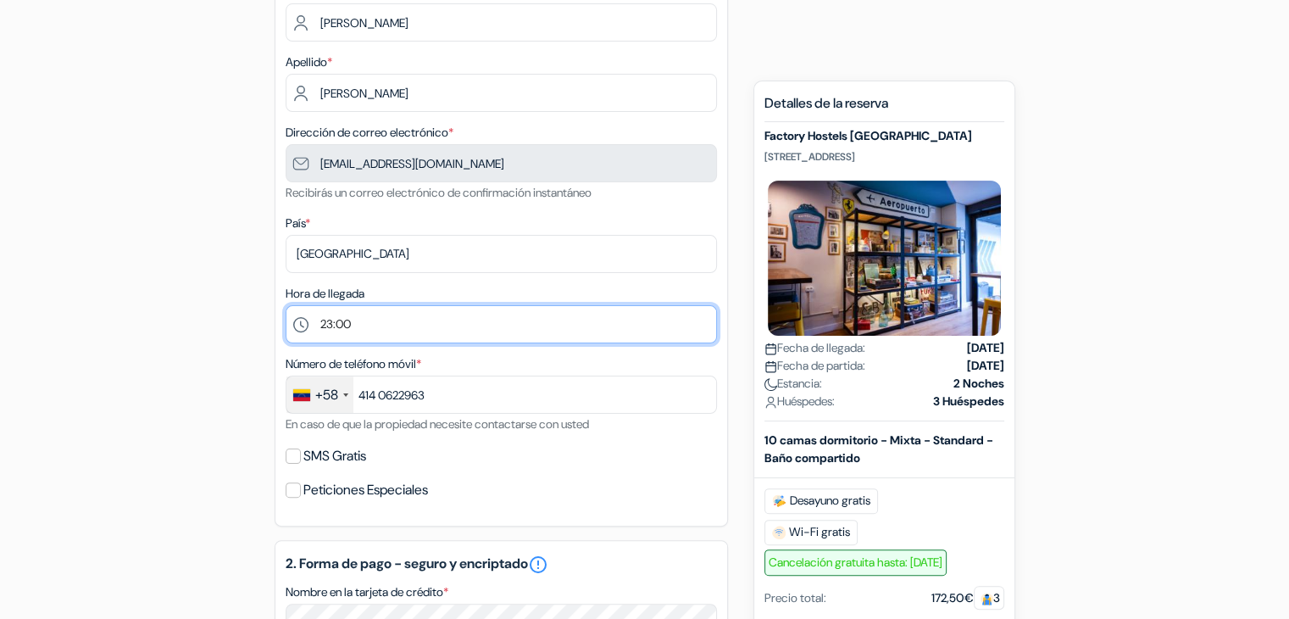
click at [353, 336] on select "Por favor selecciona 1:00 2:00 3:00 4:00 5:00 6:00 7:00 8:00 9:00 10:00 11:00 1…" at bounding box center [501, 324] width 431 height 38
click at [286, 306] on select "Por favor selecciona 1:00 2:00 3:00 4:00 5:00 6:00 7:00 8:00 9:00 10:00 11:00 1…" at bounding box center [501, 324] width 431 height 38
click at [361, 324] on select "Por favor selecciona 1:00 2:00 3:00 4:00 5:00 6:00 7:00 8:00 9:00 10:00 11:00 1…" at bounding box center [501, 324] width 431 height 38
select select "1"
click at [286, 306] on select "Por favor selecciona 1:00 2:00 3:00 4:00 5:00 6:00 7:00 8:00 9:00 10:00 11:00 1…" at bounding box center [501, 324] width 431 height 38
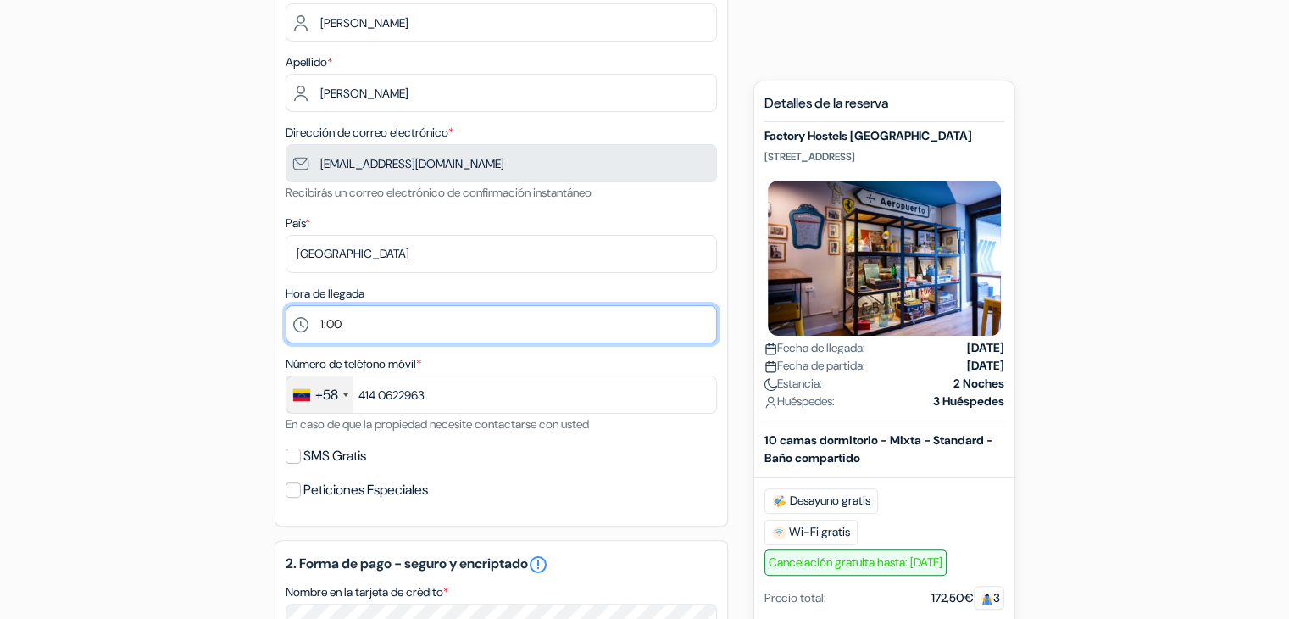
click at [402, 319] on select "Por favor selecciona 1:00 2:00 3:00 4:00 5:00 6:00 7:00 8:00 9:00 10:00 11:00 1…" at bounding box center [501, 324] width 431 height 38
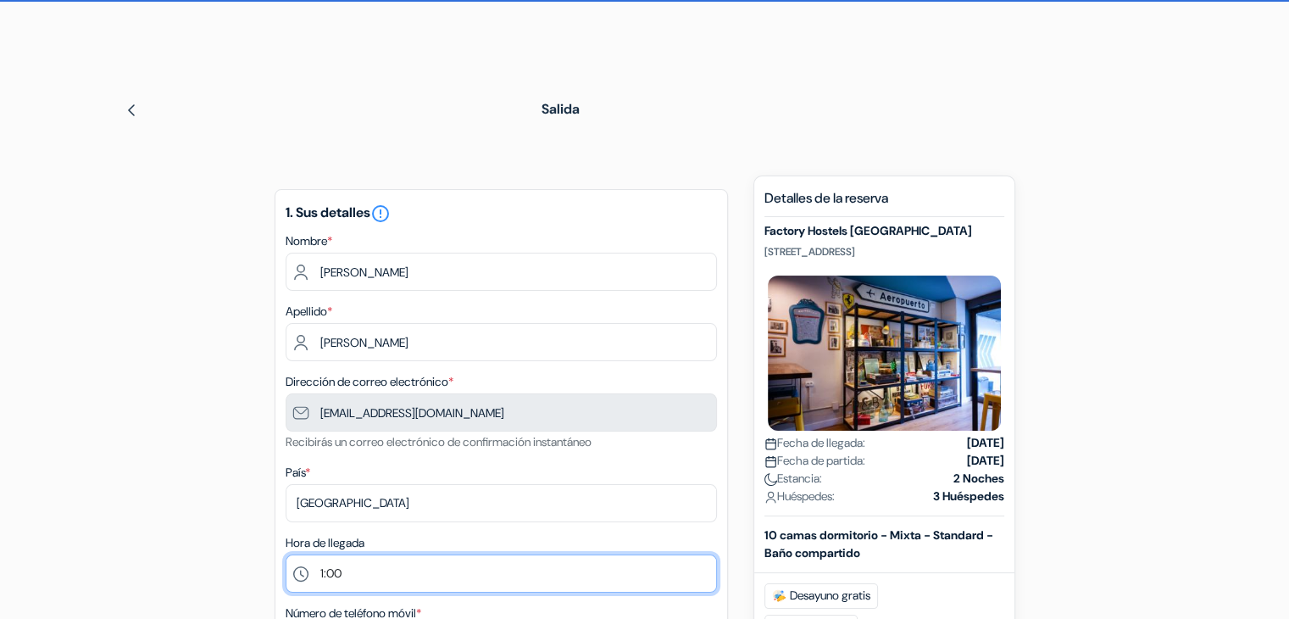
scroll to position [85, 0]
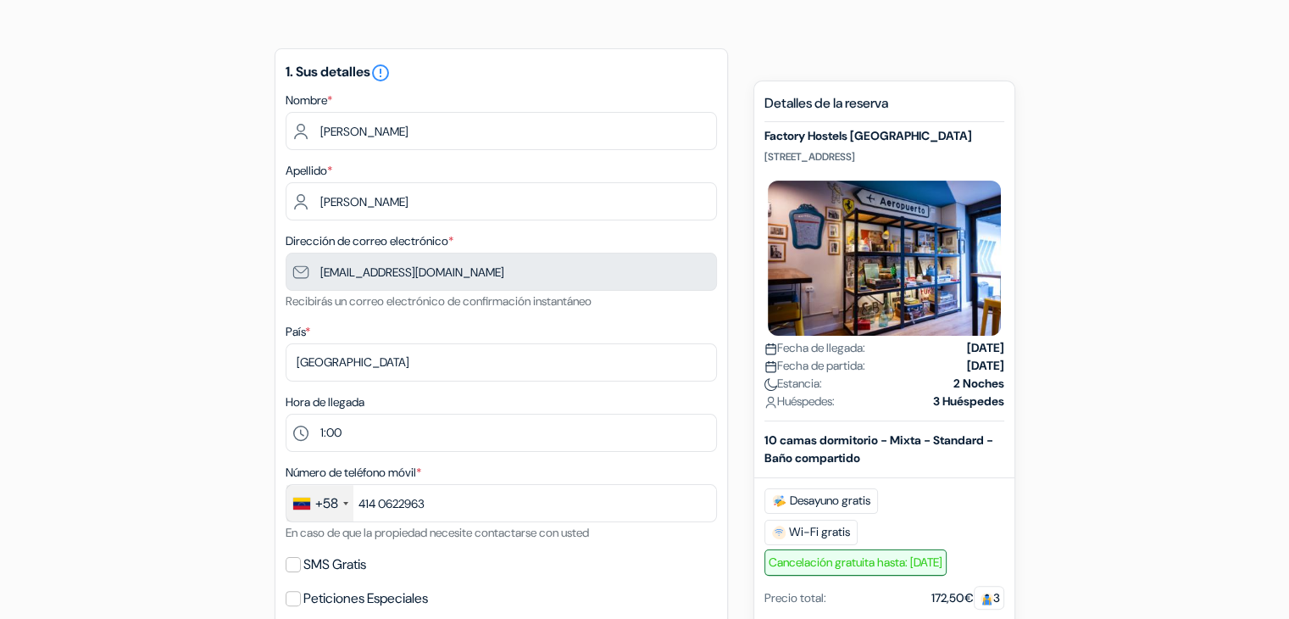
scroll to position [254, 0]
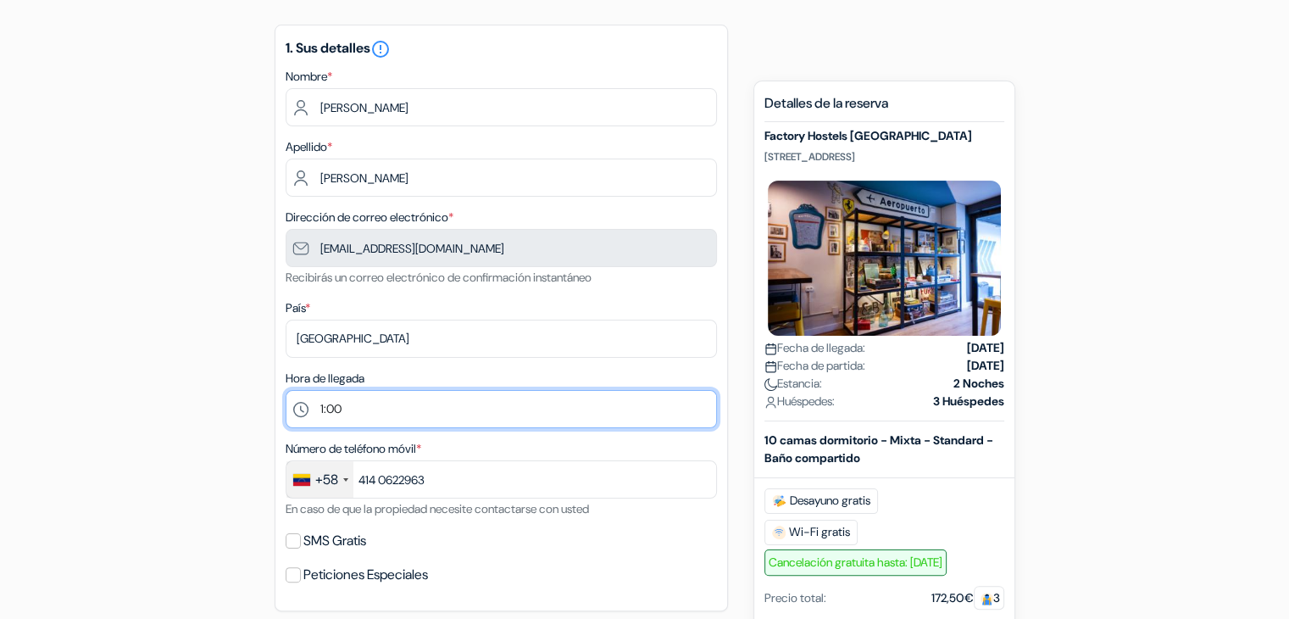
click at [405, 406] on select "Por favor selecciona 1:00 2:00 3:00 4:00 5:00 6:00 7:00 8:00 9:00 10:00 11:00 1…" at bounding box center [501, 409] width 431 height 38
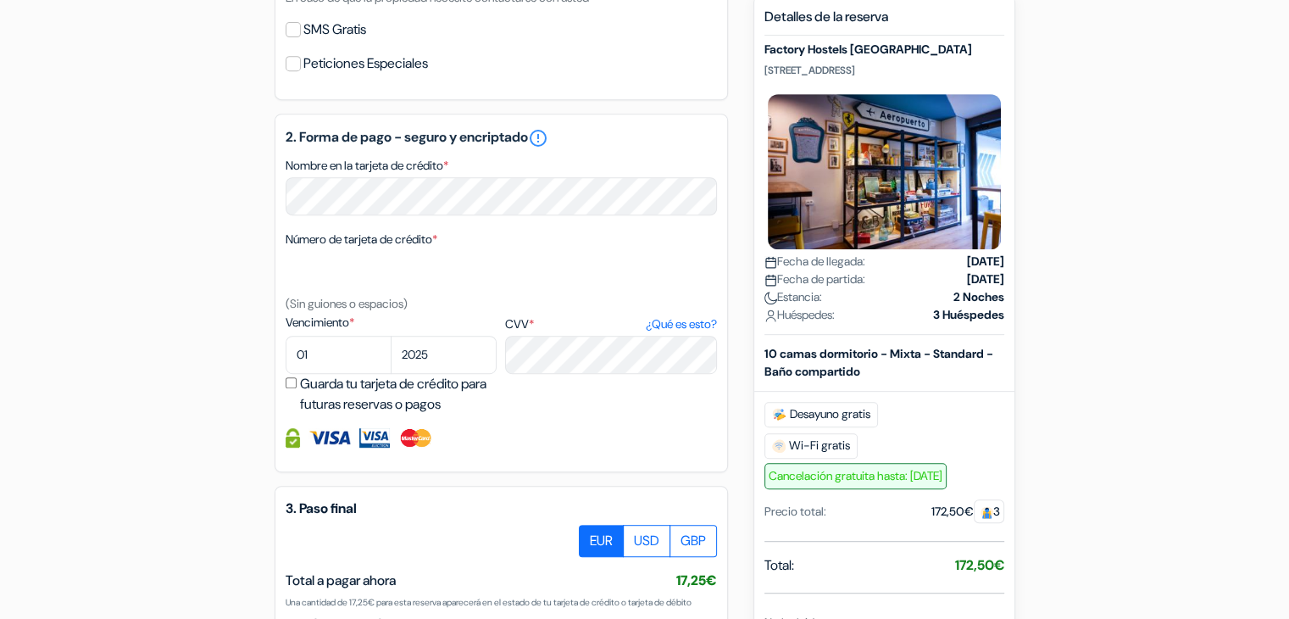
scroll to position [763, 0]
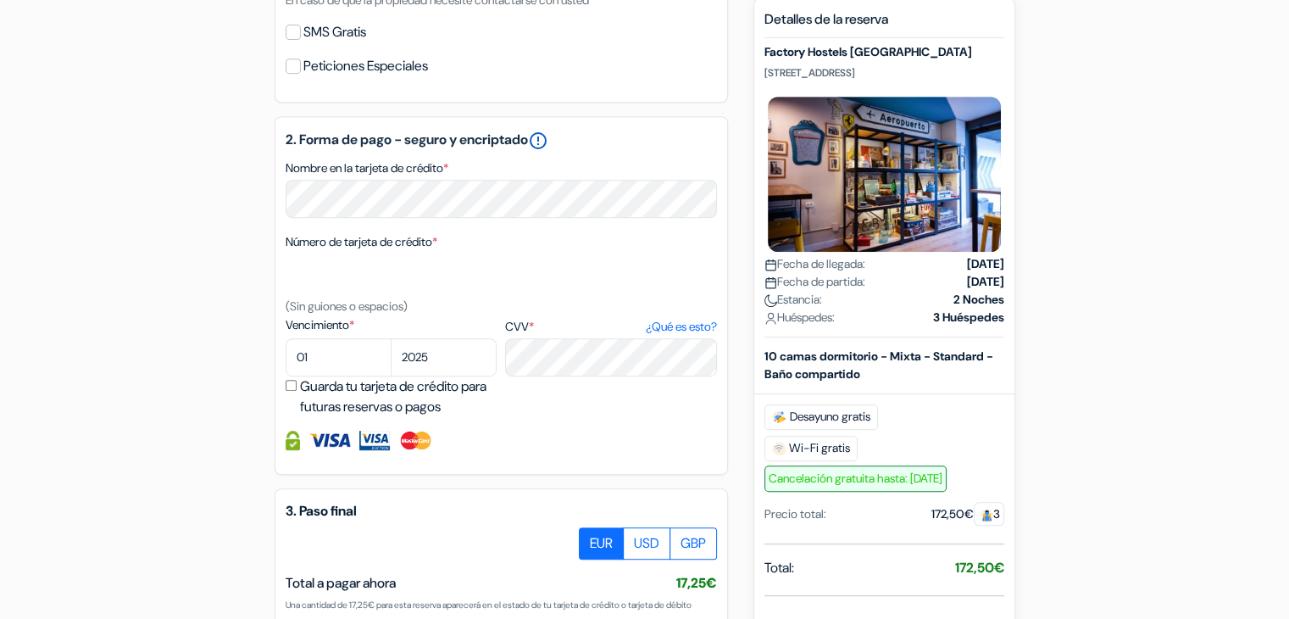
click at [548, 136] on link "error_outline" at bounding box center [538, 140] width 20 height 20
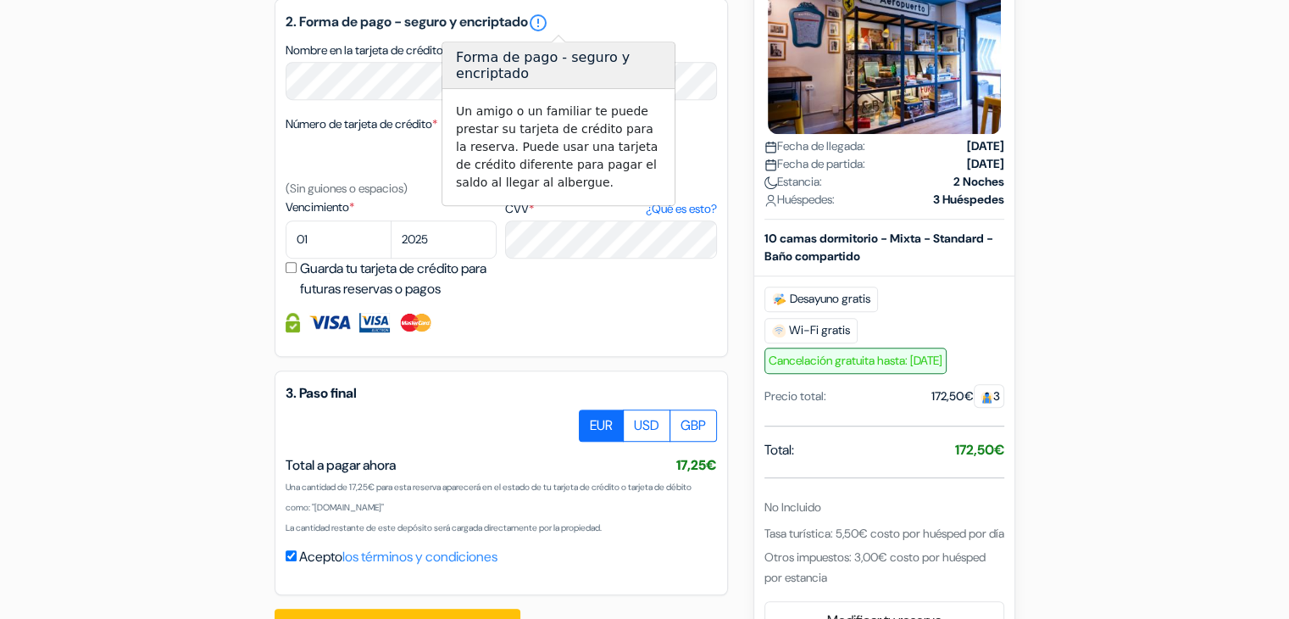
scroll to position [932, 0]
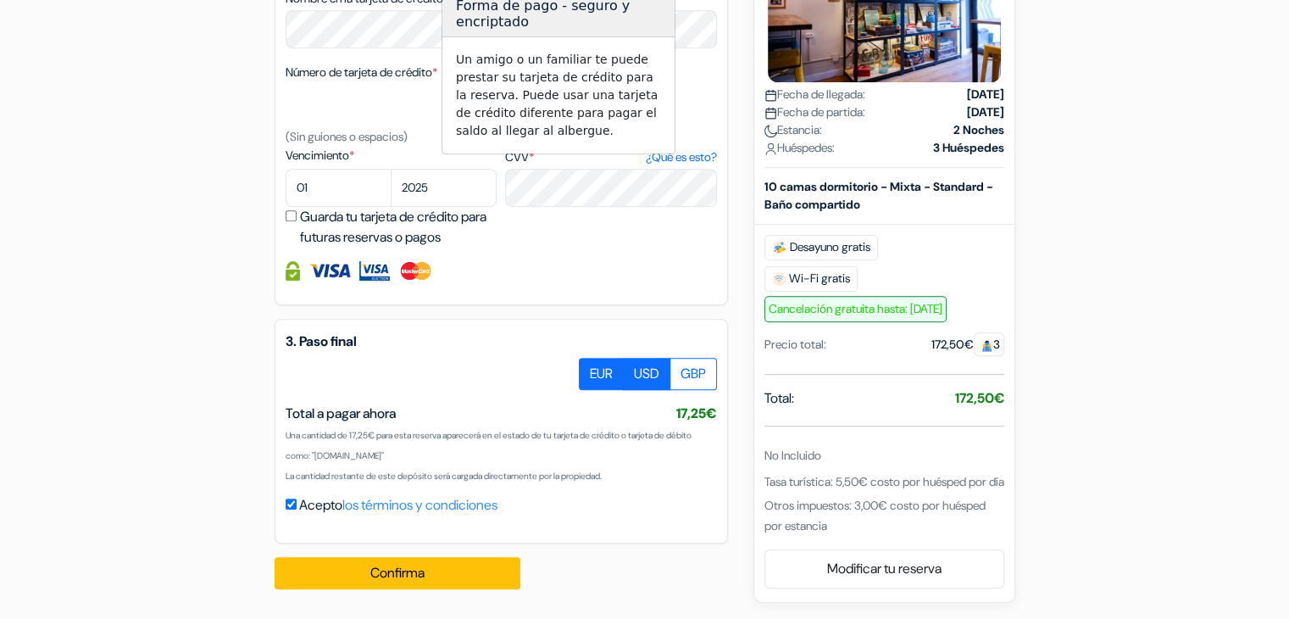
click at [631, 373] on label "USD" at bounding box center [646, 374] width 47 height 32
click at [591, 369] on input "USD" at bounding box center [585, 363] width 11 height 11
radio input "true"
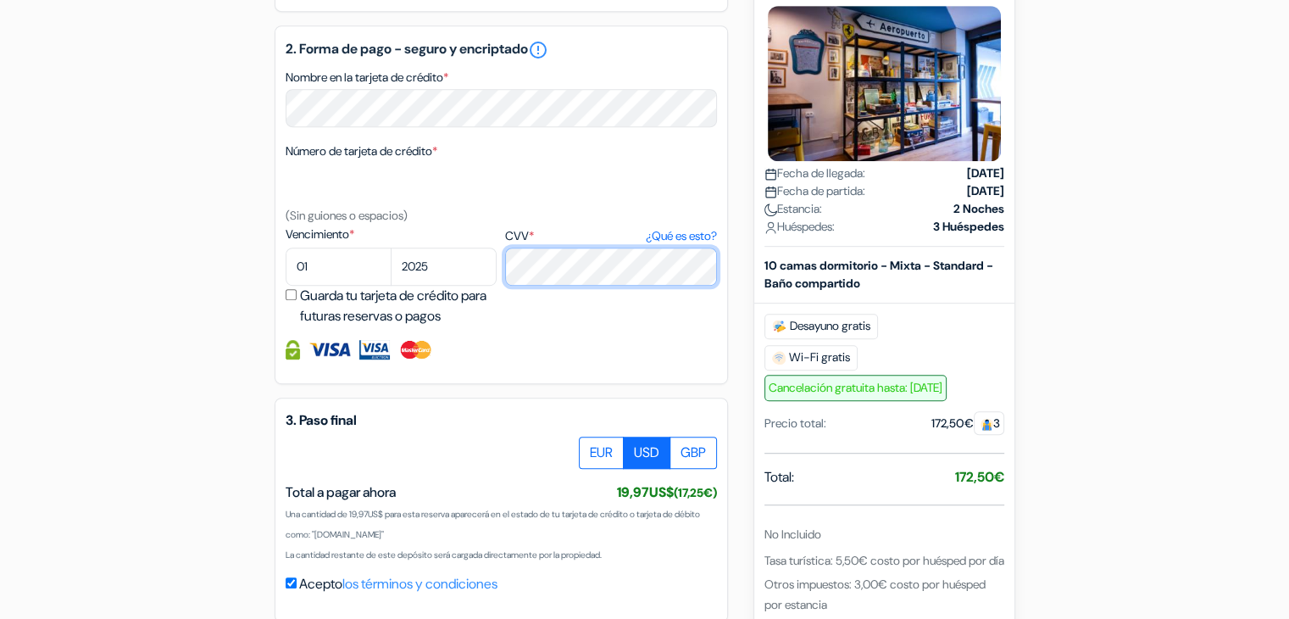
scroll to position [847, 0]
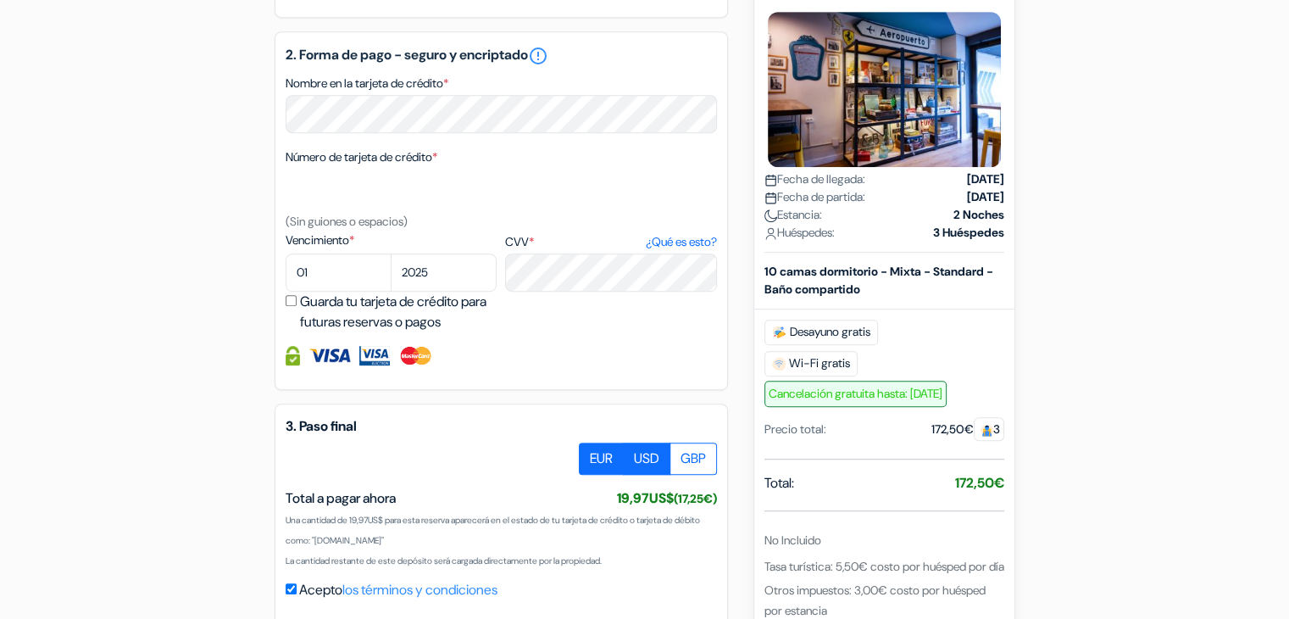
click at [600, 458] on label "EUR" at bounding box center [601, 458] width 45 height 32
click at [591, 453] on input "EUR" at bounding box center [585, 447] width 11 height 11
radio input "true"
click at [654, 459] on label "USD" at bounding box center [646, 458] width 47 height 32
click at [591, 453] on input "USD" at bounding box center [585, 447] width 11 height 11
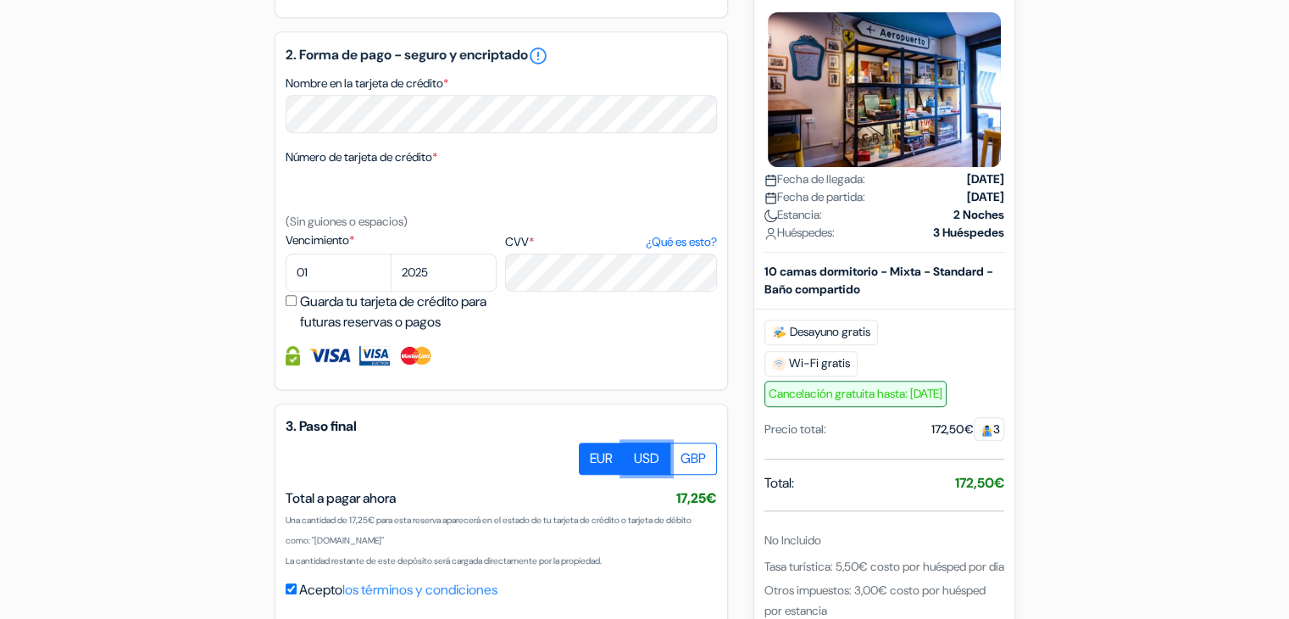
radio input "true"
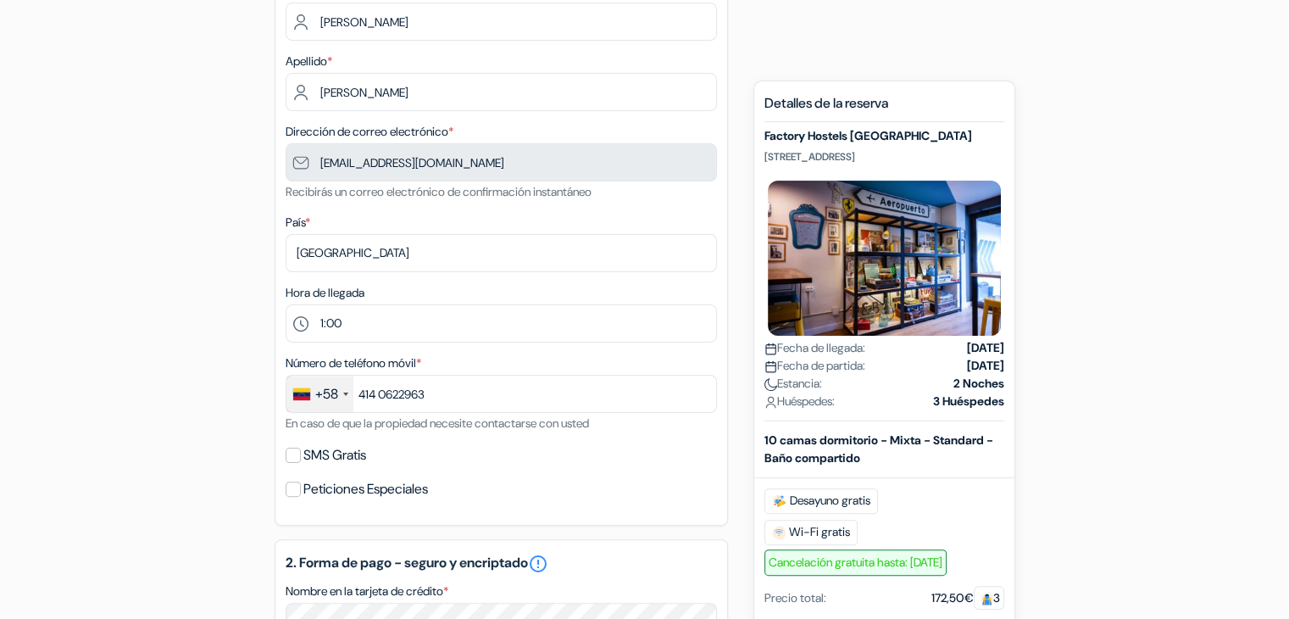
scroll to position [339, 0]
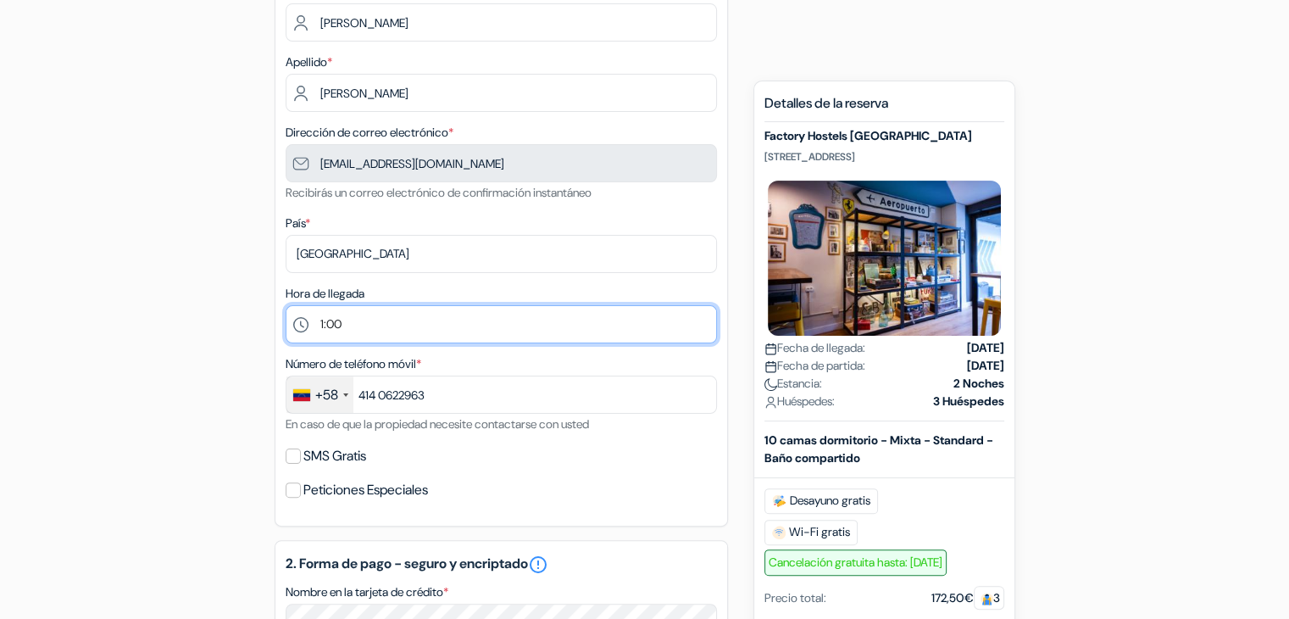
click at [488, 319] on select "Por favor selecciona 1:00 2:00 3:00 4:00 5:00 6:00 7:00 8:00 9:00 10:00 11:00 1…" at bounding box center [501, 324] width 431 height 38
select select "23"
click at [286, 306] on select "Por favor selecciona 1:00 2:00 3:00 4:00 5:00 6:00 7:00 8:00 9:00 10:00 11:00 1…" at bounding box center [501, 324] width 431 height 38
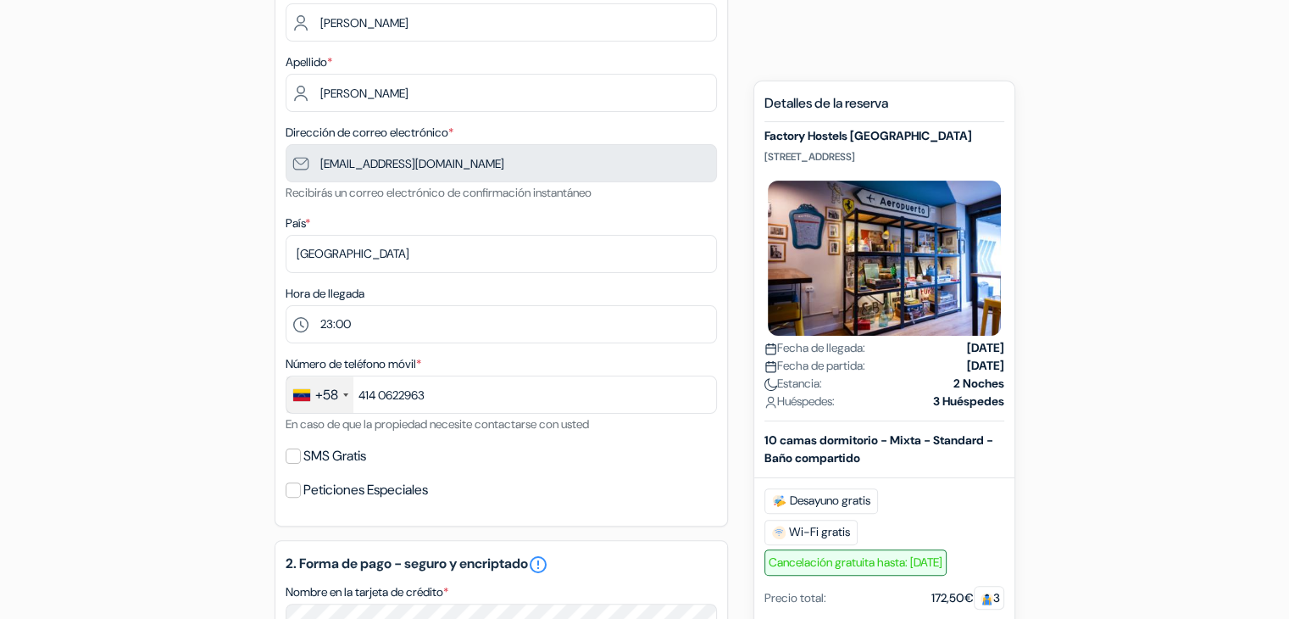
click at [278, 374] on div "1. Sus detalles error_outline Nombre * María Apellido * Neuman Dirección de cor…" at bounding box center [501, 233] width 453 height 586
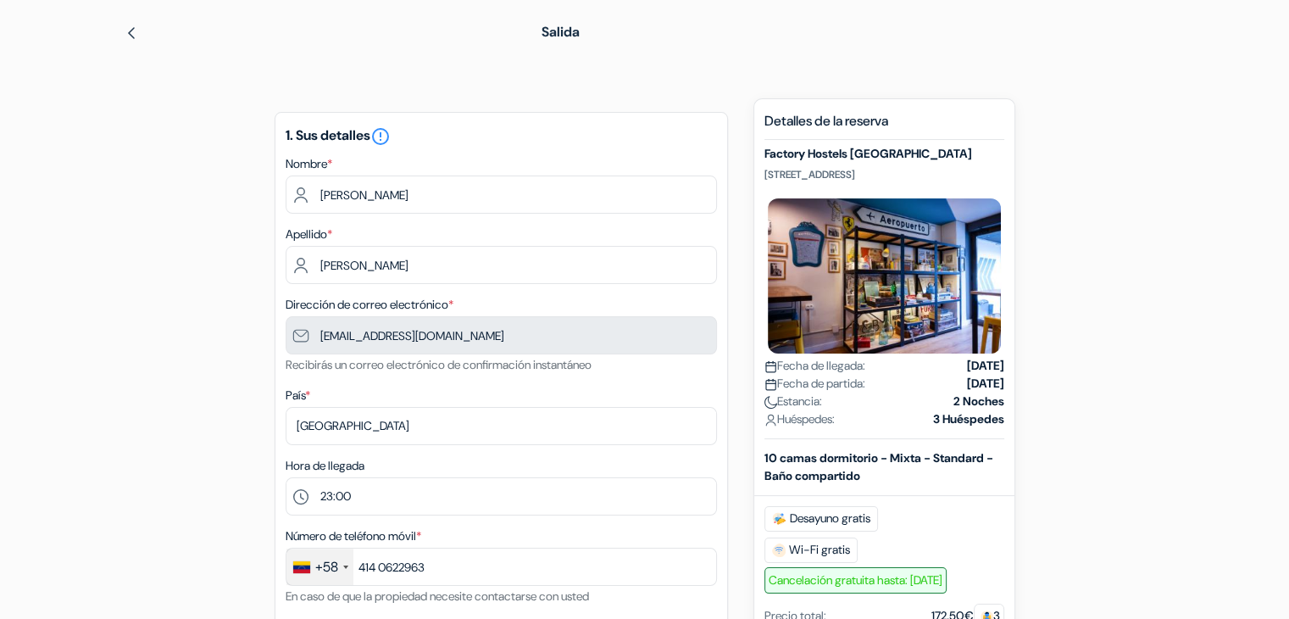
scroll to position [169, 0]
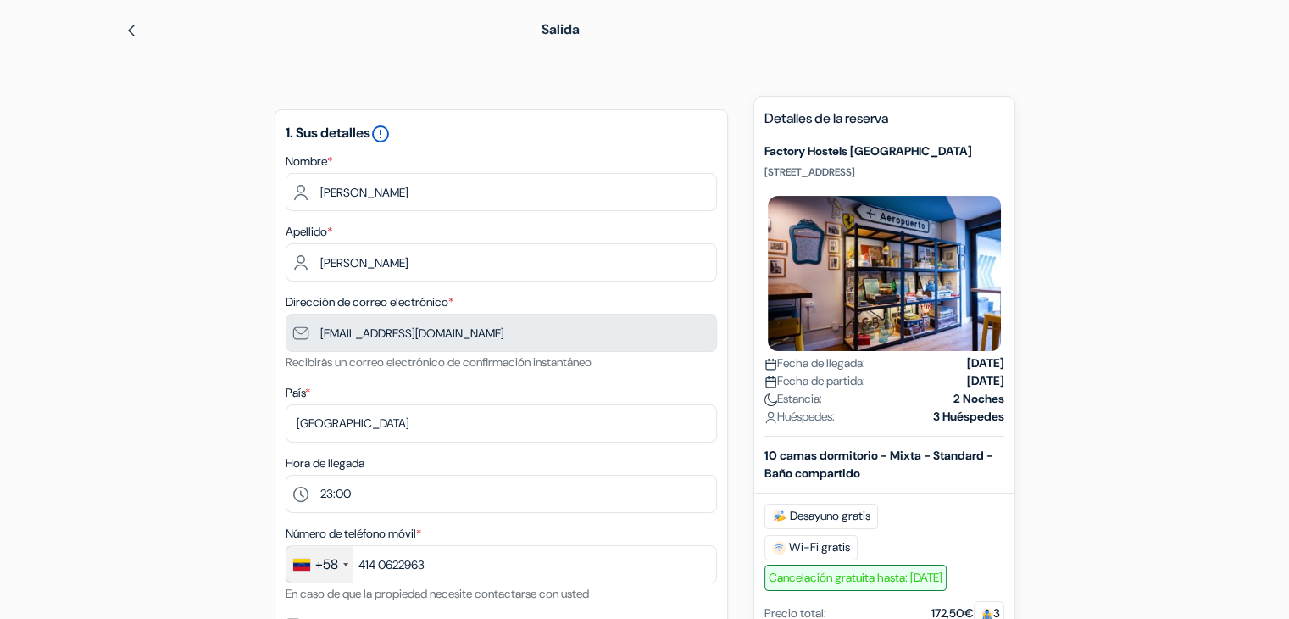
click at [386, 125] on icon "error_outline" at bounding box center [380, 134] width 20 height 20
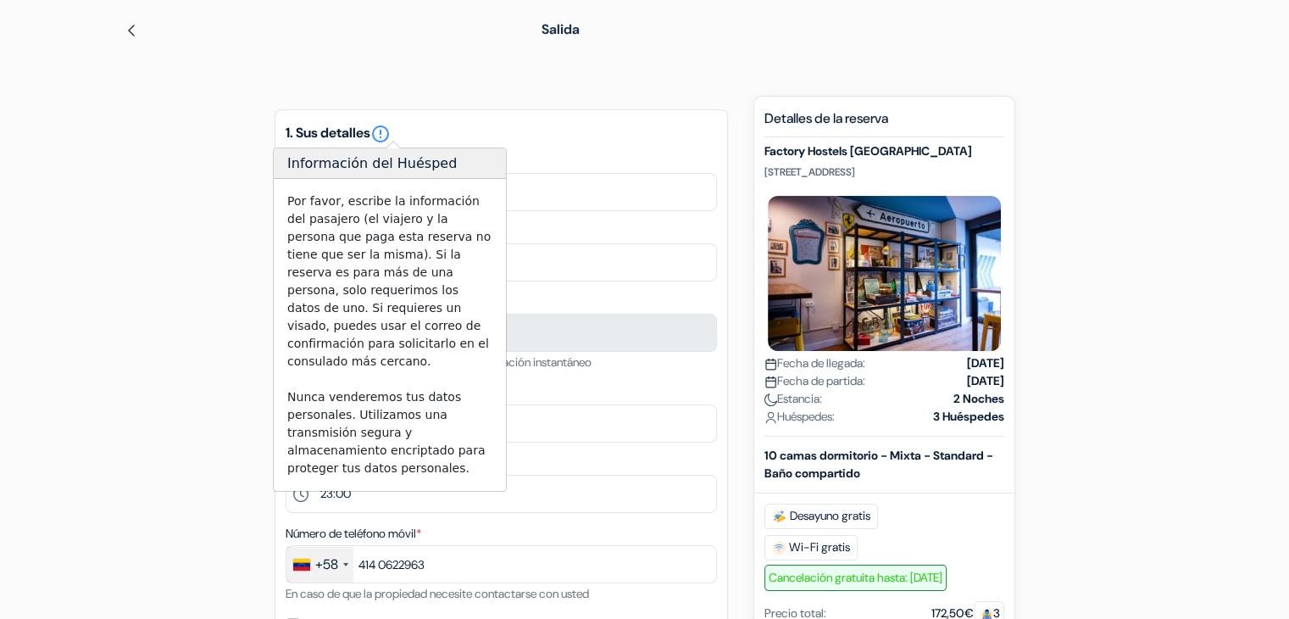
drag, startPoint x: 1127, startPoint y: 228, endPoint x: 1106, endPoint y: 225, distance: 21.3
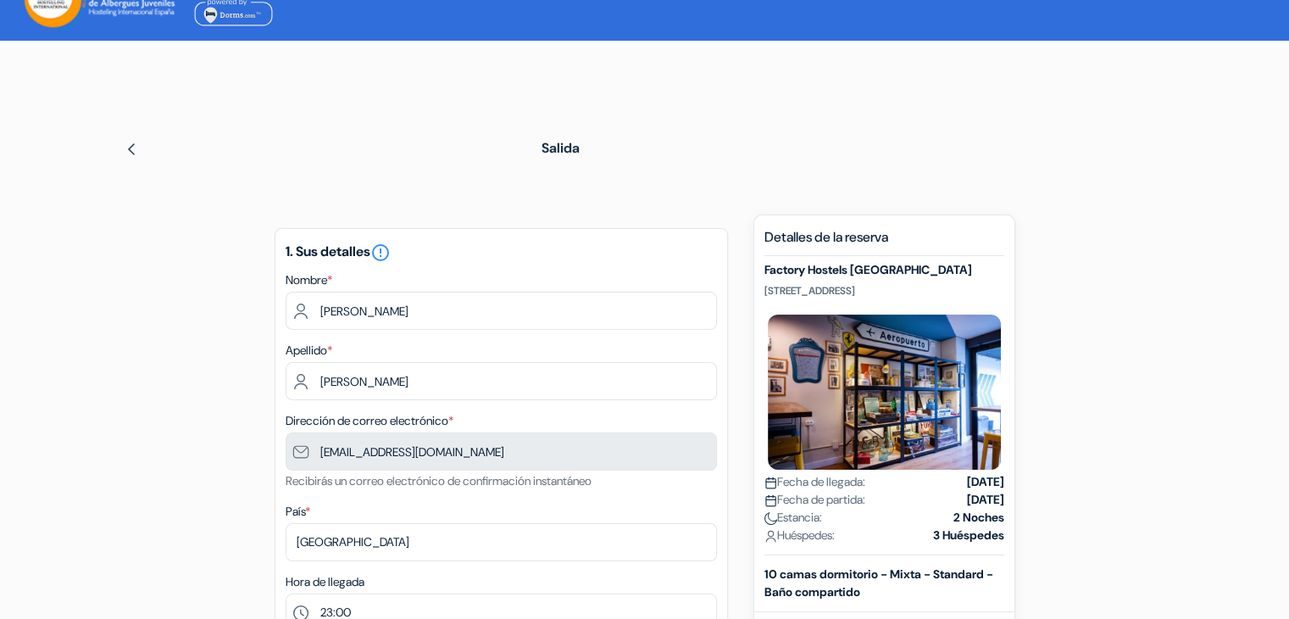
scroll to position [0, 0]
